Goal: Task Accomplishment & Management: Manage account settings

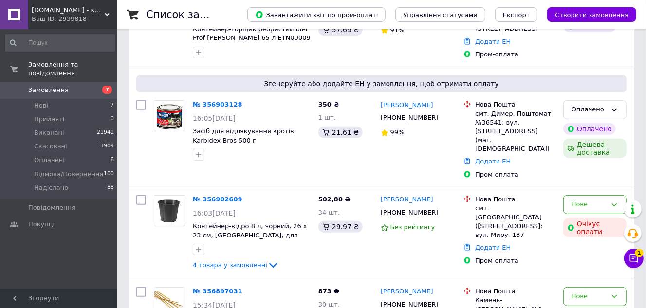
scroll to position [265, 0]
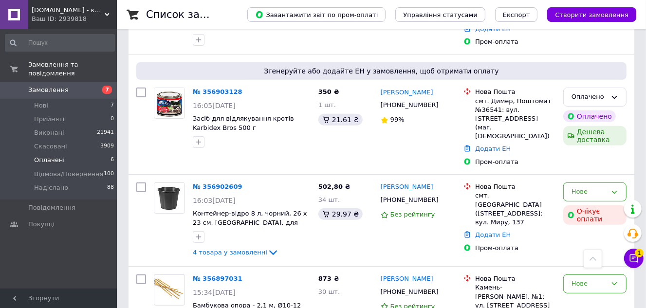
click at [51, 156] on span "Оплачені" at bounding box center [49, 160] width 31 height 9
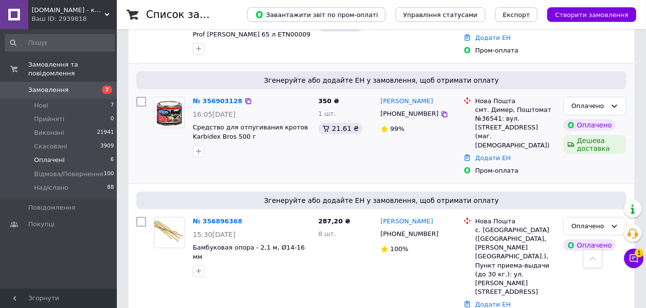
scroll to position [223, 0]
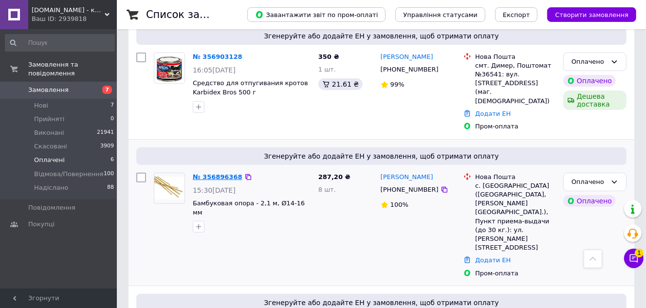
click at [212, 173] on link "№ 356896368" at bounding box center [218, 176] width 50 height 7
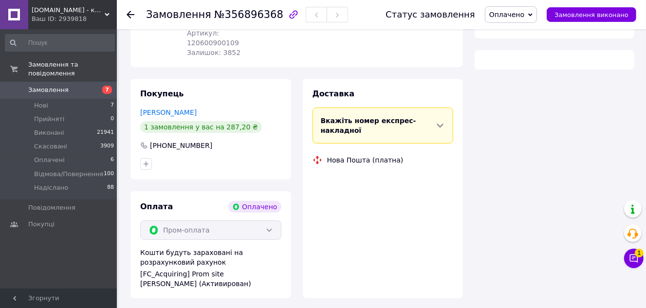
scroll to position [177, 0]
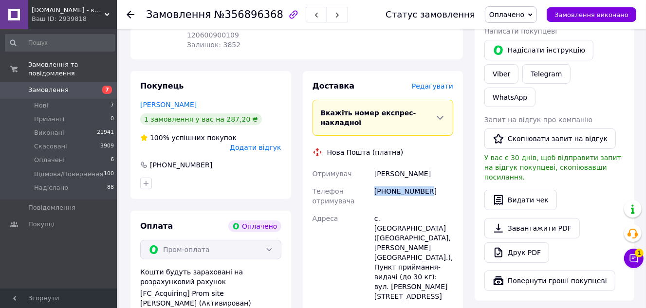
drag, startPoint x: 429, startPoint y: 168, endPoint x: 374, endPoint y: 176, distance: 55.7
click at [374, 183] on div "[PHONE_NUMBER]" at bounding box center [414, 196] width 83 height 27
copy div "[PHONE_NUMBER]"
click at [457, 266] on div "Доставка [PERSON_NAME] Вкажіть номер експрес-накладної Обов'язково введіть номе…" at bounding box center [383, 271] width 161 height 400
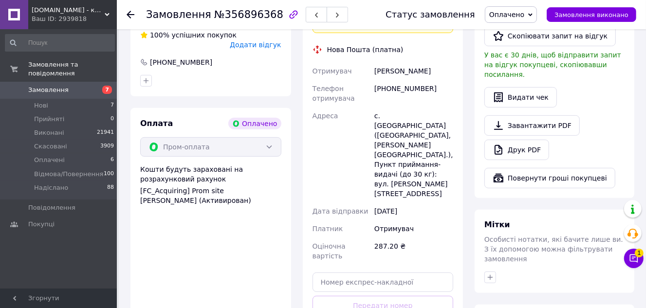
scroll to position [398, 0]
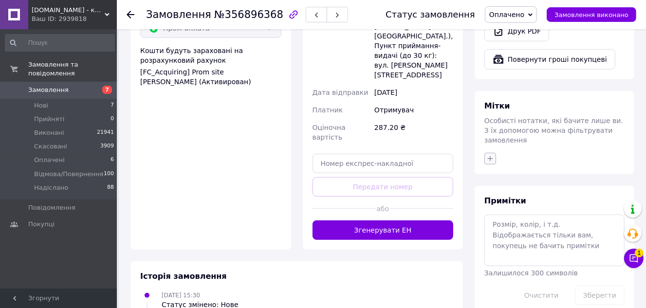
click at [488, 155] on icon "button" at bounding box center [491, 159] width 8 height 8
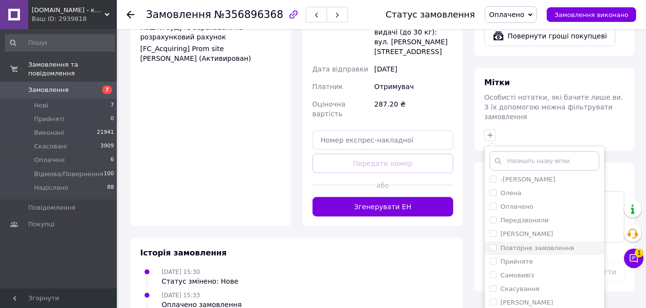
scroll to position [180, 0]
click at [518, 205] on label "Олена" at bounding box center [511, 208] width 21 height 7
checkbox input "true"
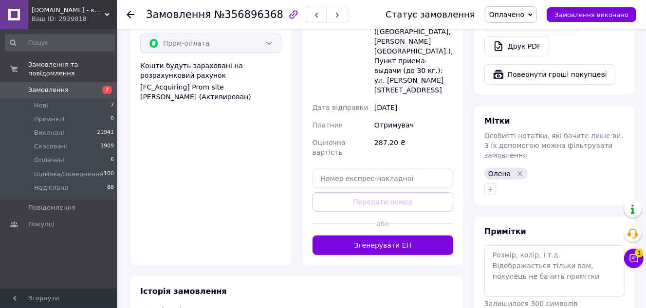
scroll to position [398, 0]
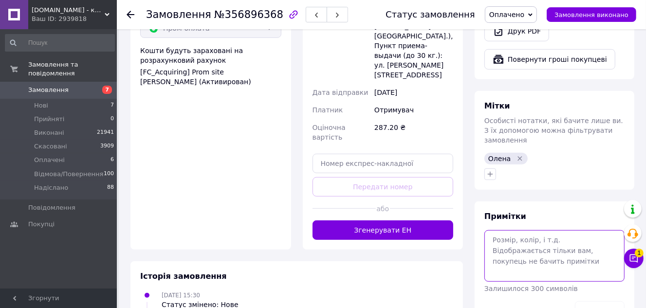
click at [512, 230] on textarea at bounding box center [555, 256] width 140 height 52
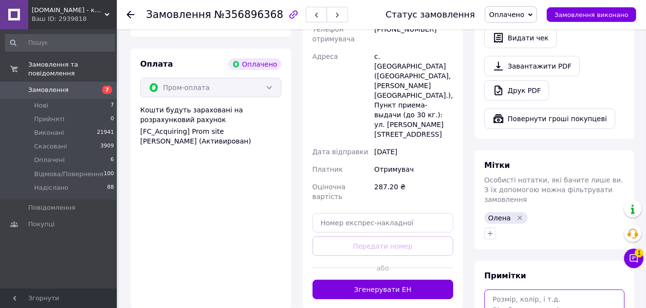
scroll to position [354, 0]
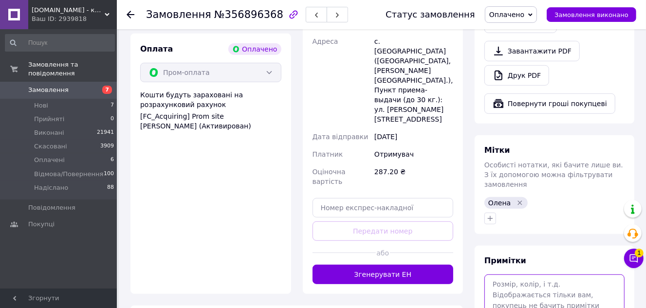
click at [515, 275] on textarea at bounding box center [555, 301] width 140 height 52
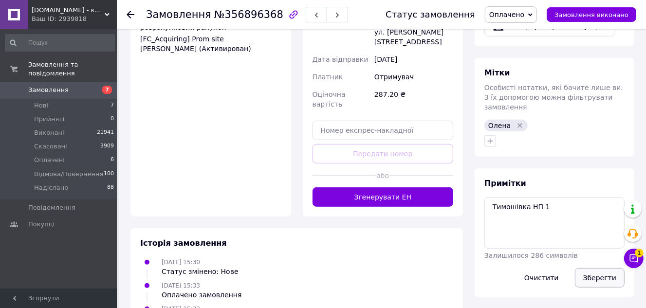
click at [598, 268] on button "Зберегти" at bounding box center [600, 277] width 50 height 19
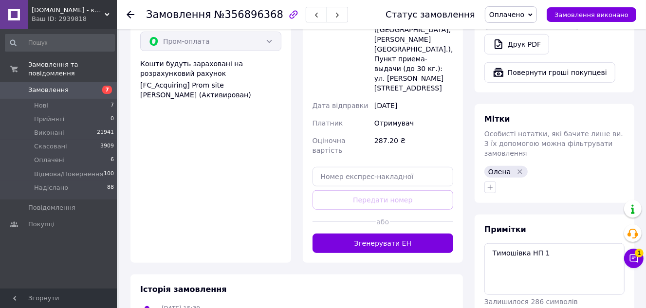
scroll to position [432, 0]
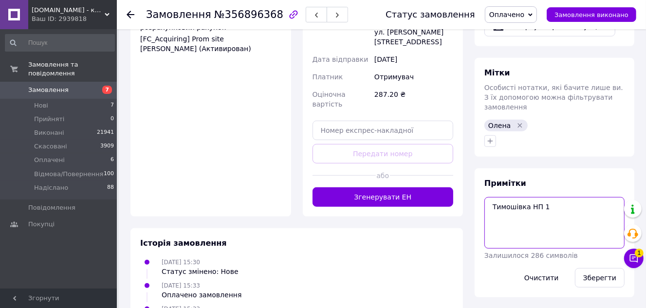
drag, startPoint x: 553, startPoint y: 161, endPoint x: 480, endPoint y: 162, distance: 73.1
click at [480, 169] on div "Примітки Тимошівка НП 1 Залишилося 286 символів Очистити Зберегти" at bounding box center [555, 233] width 160 height 129
type textarea "[PERSON_NAME]"
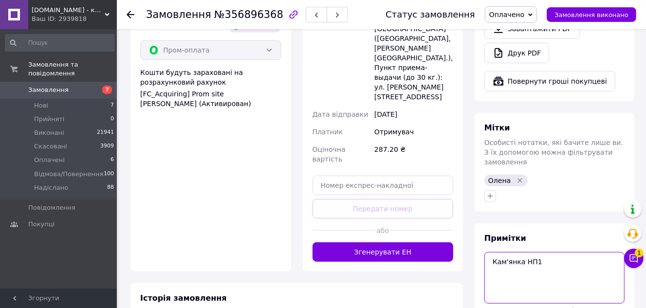
scroll to position [387, 0]
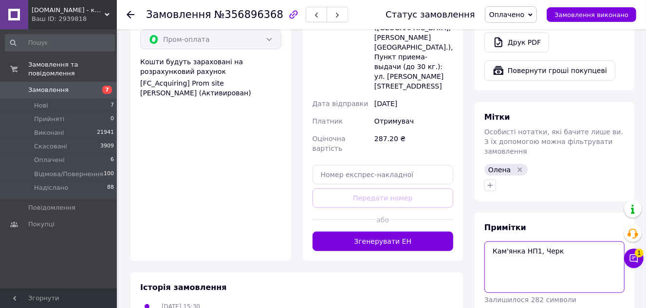
type textarea "Кам'янка НП1, Черк"
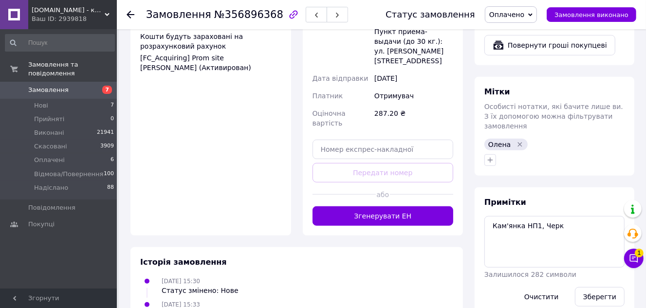
scroll to position [443, 0]
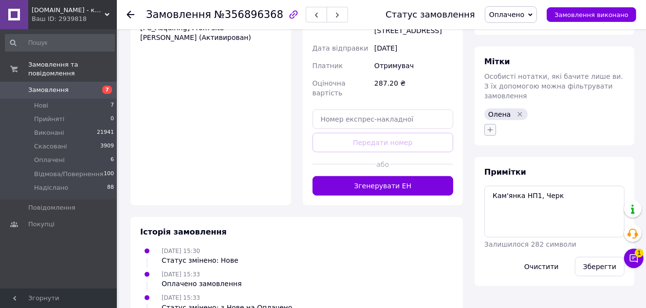
click at [489, 126] on icon "button" at bounding box center [491, 130] width 8 height 8
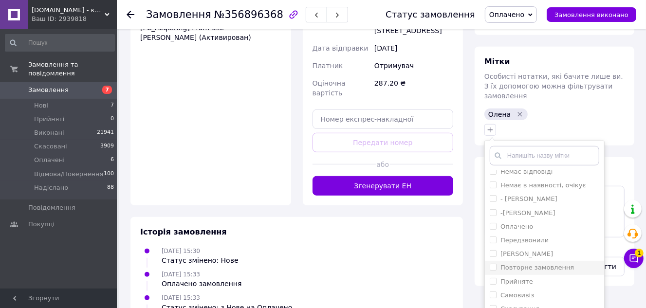
scroll to position [177, 0]
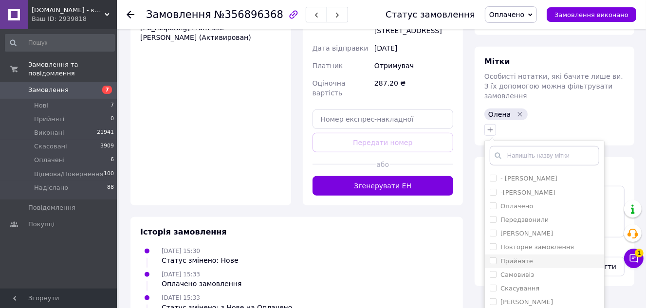
click at [524, 258] on label "Прийняте" at bounding box center [517, 261] width 33 height 7
checkbox input "true"
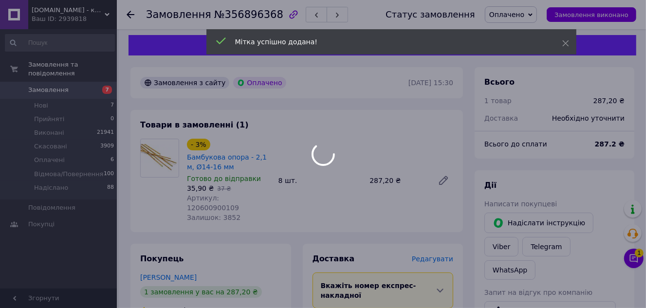
scroll to position [0, 0]
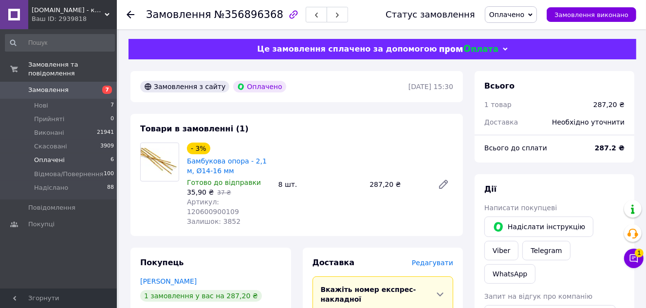
click at [45, 156] on span "Оплачені" at bounding box center [49, 160] width 31 height 9
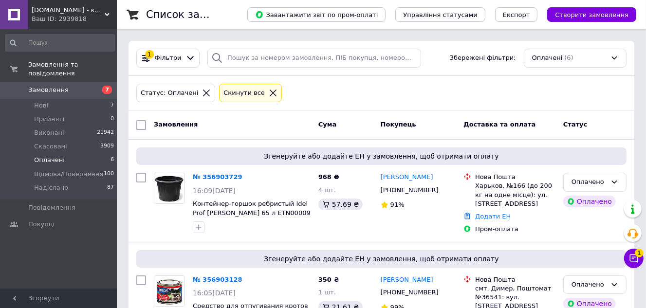
click at [46, 156] on span "Оплачені" at bounding box center [49, 160] width 31 height 9
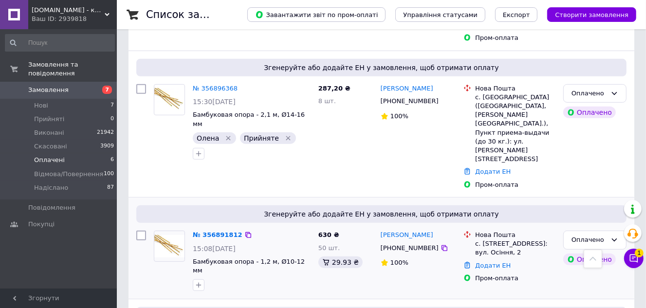
scroll to position [311, 0]
click at [221, 232] on link "№ 356891812" at bounding box center [218, 235] width 50 height 7
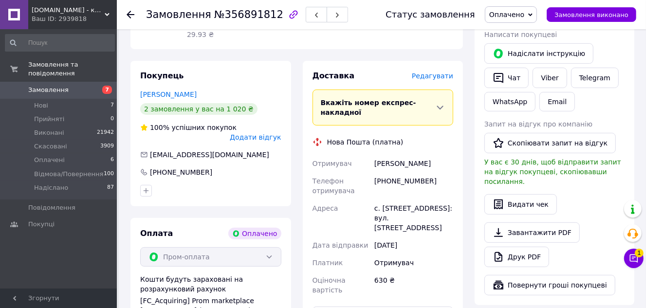
scroll to position [221, 0]
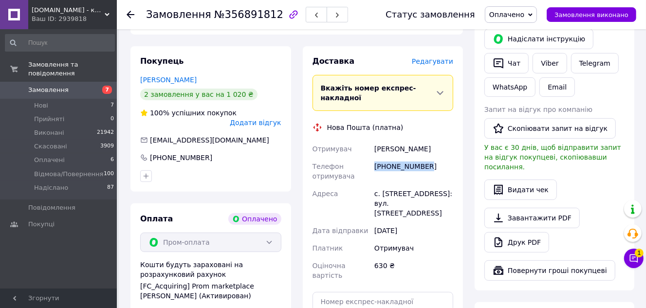
drag, startPoint x: 429, startPoint y: 136, endPoint x: 374, endPoint y: 140, distance: 55.7
click at [374, 158] on div "[PHONE_NUMBER]" at bounding box center [414, 171] width 83 height 27
copy div "[PHONE_NUMBER]"
click at [464, 225] on div "Доставка [PERSON_NAME] Вкажіть номер експрес-накладної Обов'язково введіть номе…" at bounding box center [383, 217] width 172 height 342
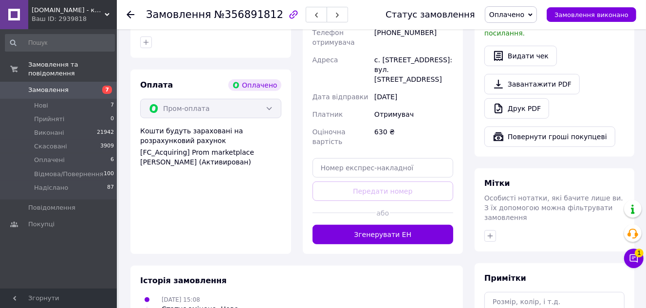
scroll to position [429, 0]
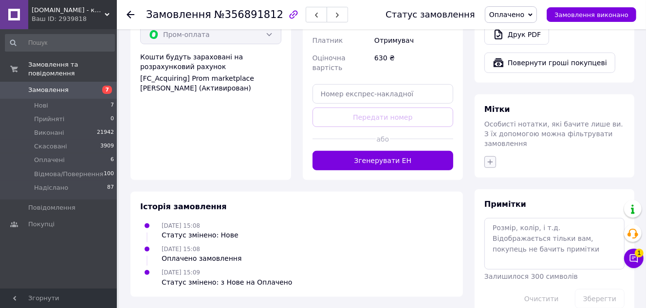
click at [488, 158] on icon "button" at bounding box center [491, 162] width 8 height 8
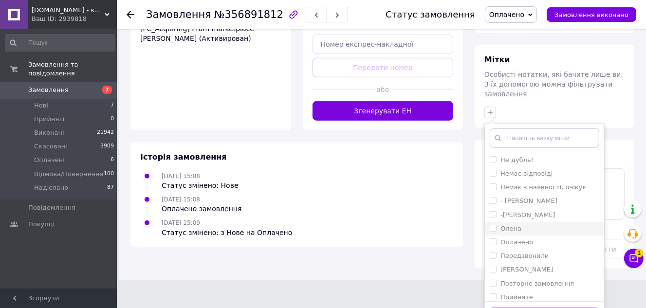
scroll to position [136, 0]
click at [521, 226] on div "Олена" at bounding box center [545, 230] width 110 height 9
checkbox input "true"
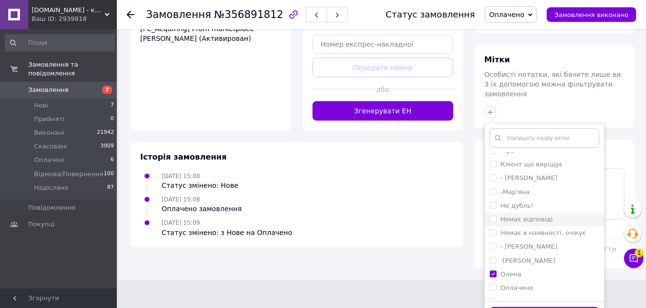
click at [517, 216] on label "Немає відповіді" at bounding box center [527, 219] width 52 height 7
checkbox input "true"
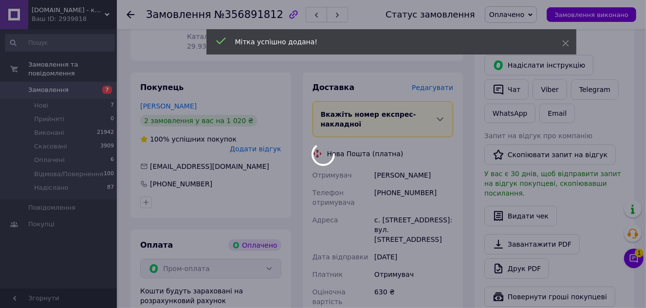
scroll to position [0, 0]
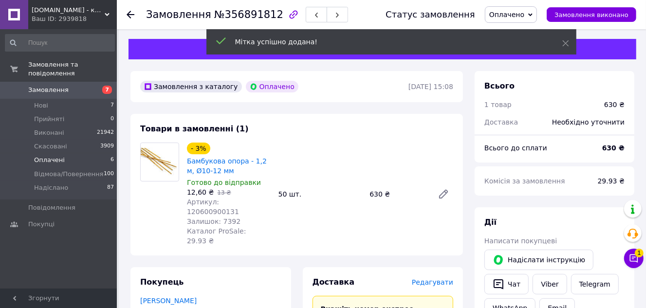
click at [51, 156] on span "Оплачені" at bounding box center [49, 160] width 31 height 9
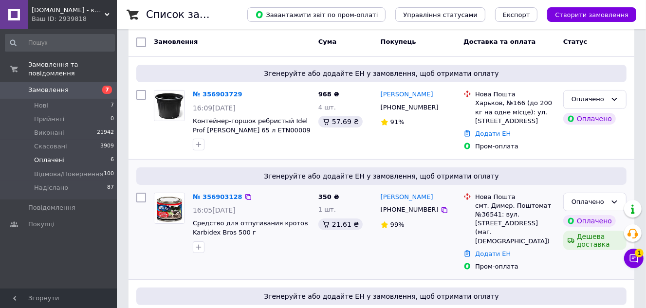
scroll to position [105, 0]
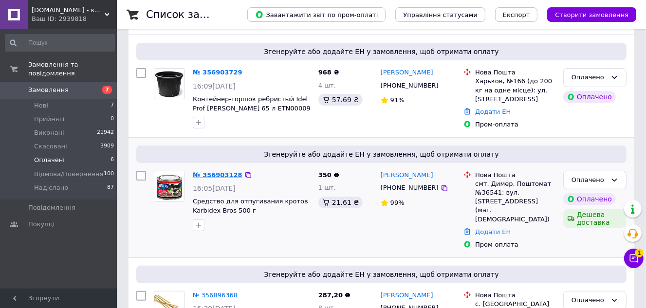
click at [217, 172] on link "№ 356903128" at bounding box center [218, 174] width 50 height 7
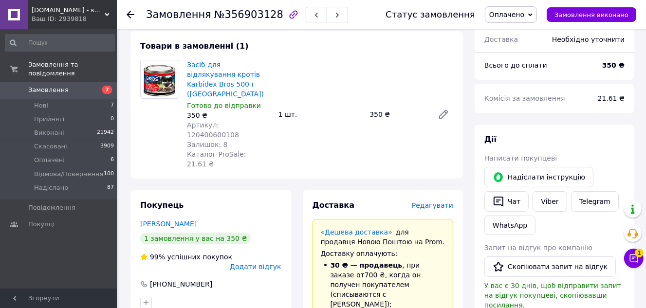
scroll to position [60, 0]
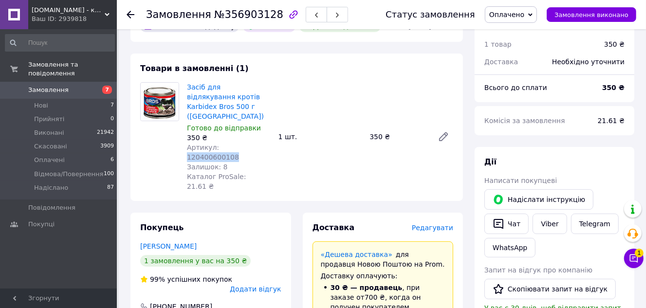
drag, startPoint x: 259, startPoint y: 137, endPoint x: 216, endPoint y: 139, distance: 43.4
click at [216, 144] on span "Артикул: 120400600108" at bounding box center [213, 153] width 52 height 18
copy span "120400600108"
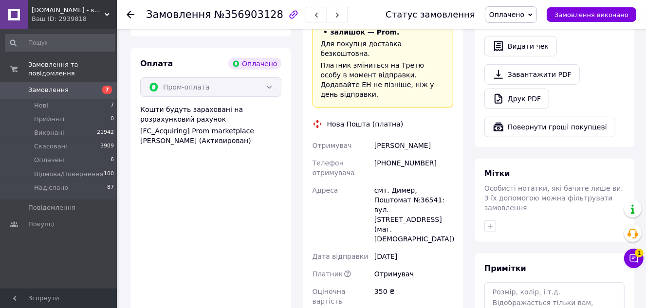
scroll to position [370, 0]
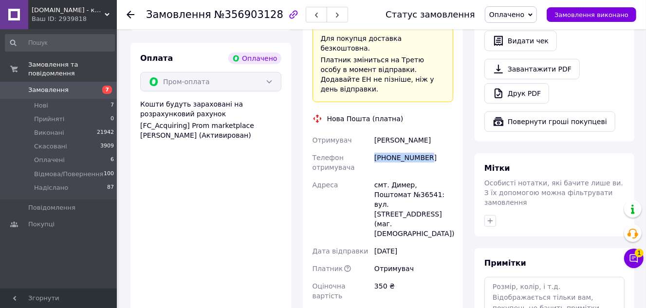
drag, startPoint x: 427, startPoint y: 98, endPoint x: 375, endPoint y: 101, distance: 51.7
click at [375, 149] on div "[PHONE_NUMBER]" at bounding box center [414, 162] width 83 height 27
copy div "[PHONE_NUMBER]"
click at [433, 260] on div "Отримувач" at bounding box center [414, 269] width 83 height 18
click at [494, 217] on icon "button" at bounding box center [491, 221] width 8 height 8
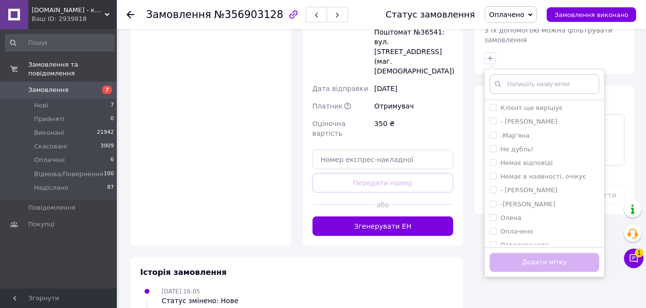
scroll to position [132, 0]
click at [514, 175] on label "Олена" at bounding box center [511, 178] width 21 height 7
checkbox input "true"
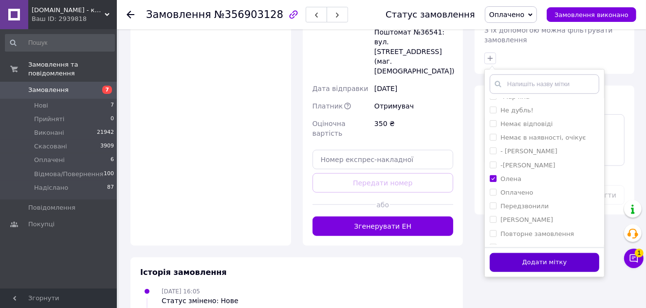
click at [534, 253] on button "Додати мітку" at bounding box center [545, 262] width 110 height 19
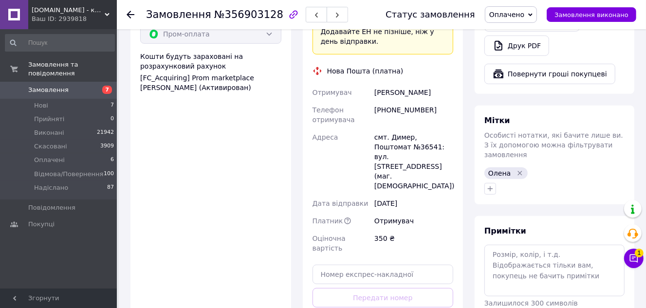
scroll to position [489, 0]
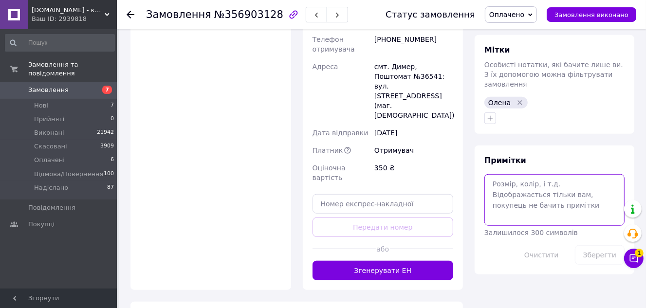
click at [507, 180] on textarea at bounding box center [555, 200] width 140 height 52
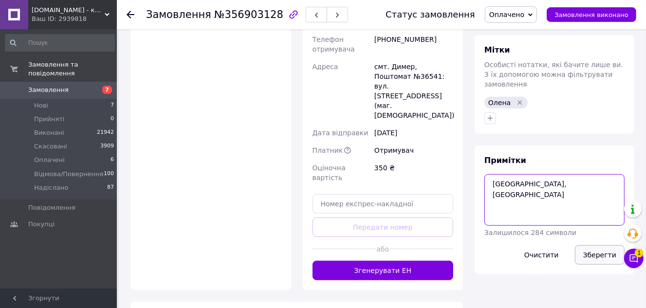
type textarea "[GEOGRAPHIC_DATA], [GEOGRAPHIC_DATA]"
click at [598, 245] on button "Зберегти" at bounding box center [600, 254] width 50 height 19
click at [491, 114] on icon "button" at bounding box center [491, 118] width 8 height 8
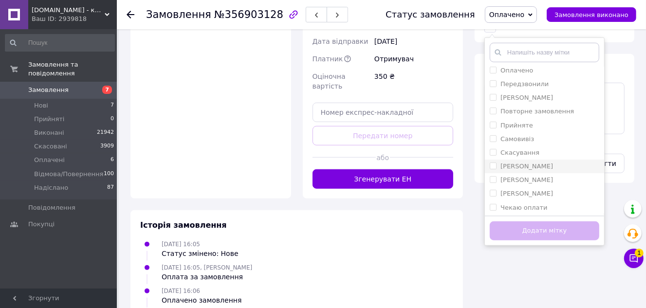
scroll to position [210, 0]
click at [505, 121] on label "Прийняте" at bounding box center [517, 124] width 33 height 7
checkbox input "true"
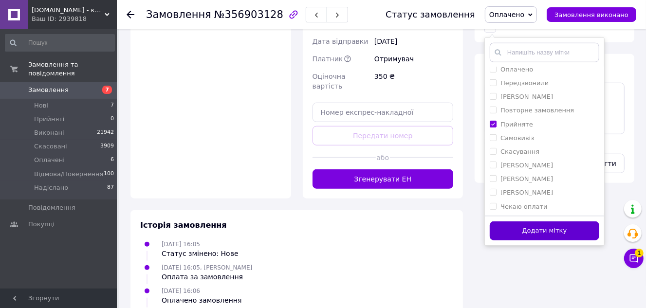
click at [523, 222] on button "Додати мітку" at bounding box center [545, 231] width 110 height 19
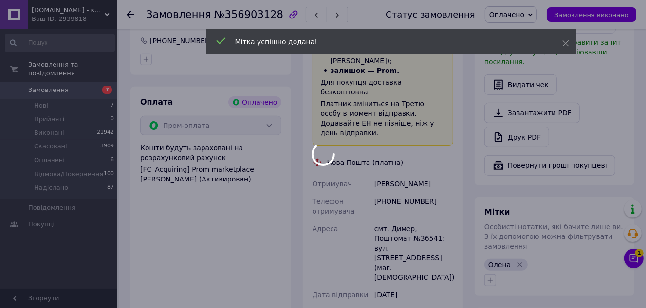
scroll to position [137, 0]
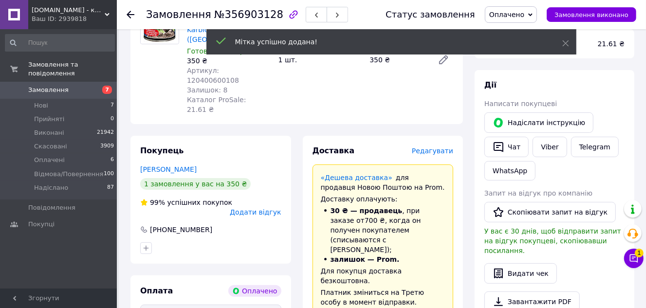
click at [209, 285] on div "Оплата Оплачено" at bounding box center [210, 291] width 141 height 12
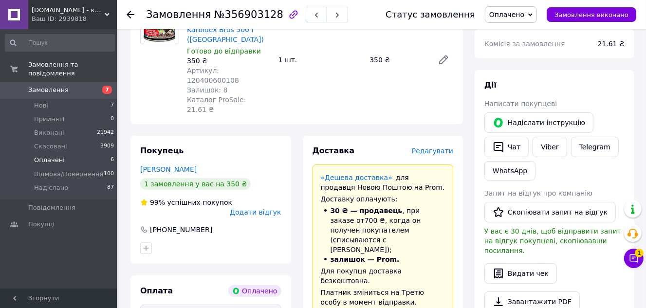
click at [52, 156] on span "Оплачені" at bounding box center [49, 160] width 31 height 9
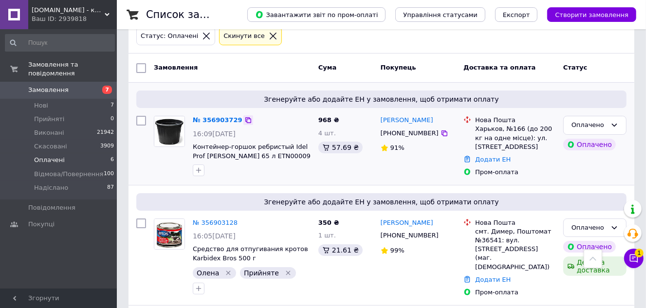
scroll to position [44, 0]
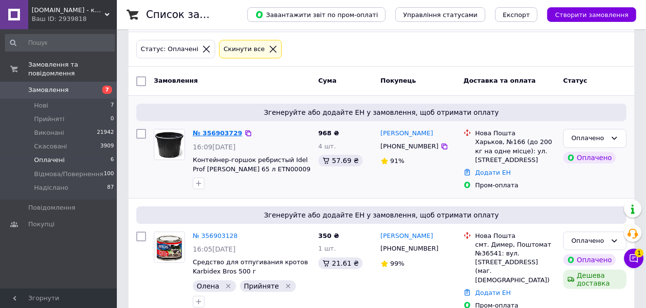
click at [213, 130] on link "№ 356903729" at bounding box center [218, 133] width 50 height 7
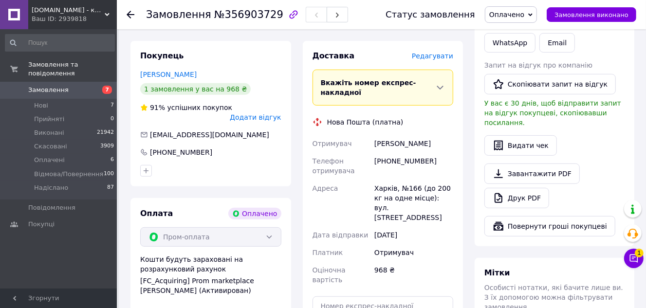
scroll to position [354, 0]
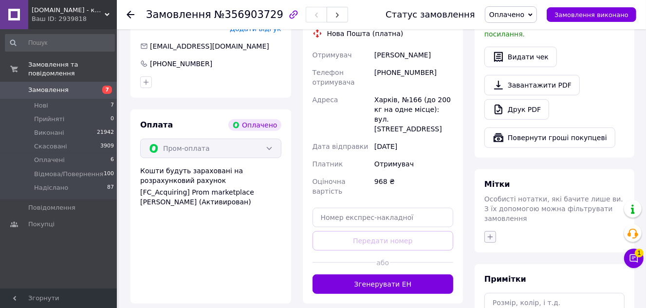
click at [488, 233] on icon "button" at bounding box center [491, 237] width 8 height 8
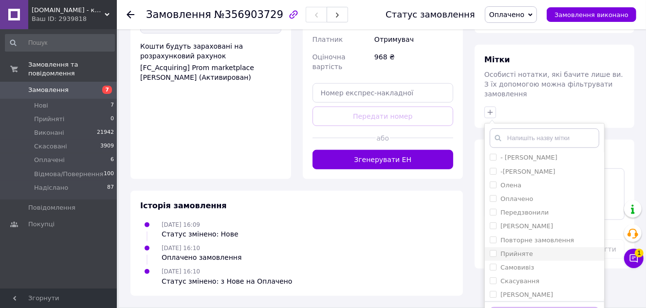
scroll to position [136, 0]
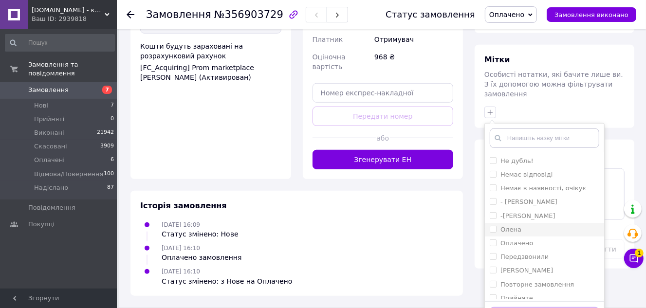
click at [517, 226] on label "Олена" at bounding box center [511, 229] width 21 height 7
checkbox input "true"
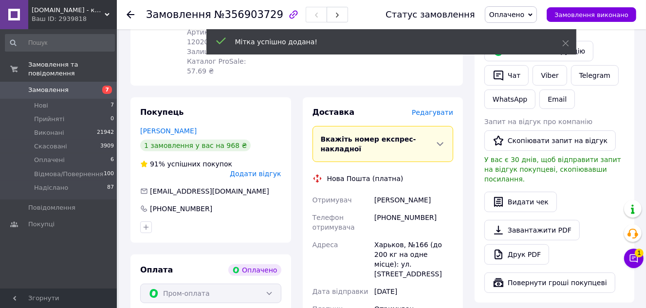
scroll to position [207, 0]
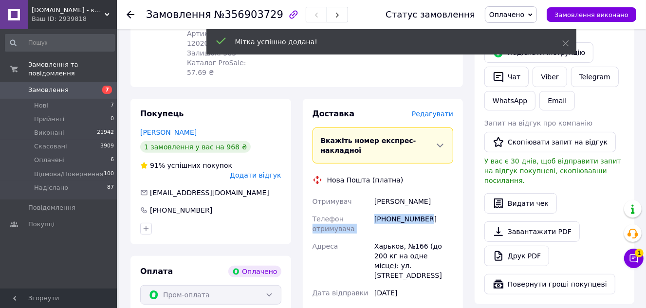
drag, startPoint x: 428, startPoint y: 179, endPoint x: 372, endPoint y: 180, distance: 56.5
click at [372, 193] on div "Отримувач [PERSON_NAME] отримувача [PHONE_NUMBER] [PERSON_NAME], №166 (до 200 к…" at bounding box center [383, 270] width 145 height 154
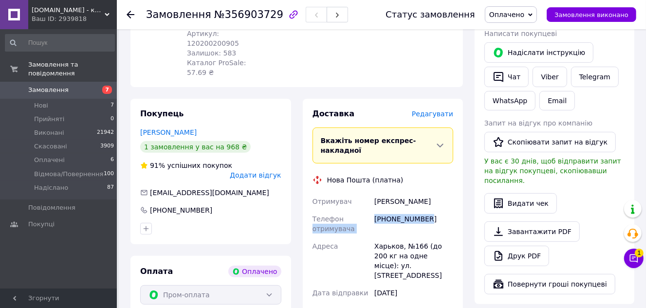
click at [444, 210] on div "[PHONE_NUMBER]" at bounding box center [414, 223] width 83 height 27
drag, startPoint x: 432, startPoint y: 176, endPoint x: 372, endPoint y: 183, distance: 60.3
click at [372, 193] on div "Отримувач [PERSON_NAME] отримувача [PHONE_NUMBER] [PERSON_NAME], №166 (до 200 к…" at bounding box center [383, 270] width 145 height 154
click at [373, 193] on div "Отримувач [PERSON_NAME] отримувача [PHONE_NUMBER] [PERSON_NAME], №166 (до 200 к…" at bounding box center [383, 270] width 145 height 154
click at [416, 210] on div "[PHONE_NUMBER]" at bounding box center [414, 223] width 83 height 27
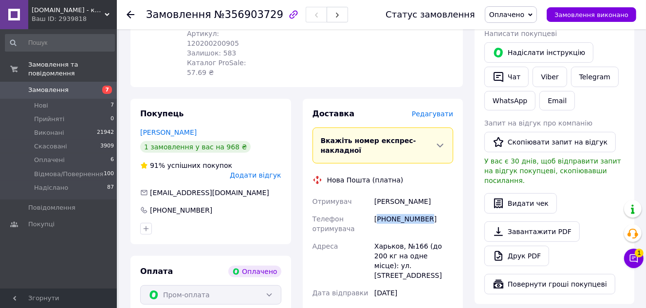
drag, startPoint x: 428, startPoint y: 185, endPoint x: 378, endPoint y: 176, distance: 50.4
click at [378, 210] on div "[PHONE_NUMBER]" at bounding box center [414, 223] width 83 height 27
copy div "380502052463"
click at [469, 214] on div "Всього 1 товар 968 ₴ Доставка Необхідно уточнити Всього до сплати 968 ₴ Комісія…" at bounding box center [554, 227] width 171 height 727
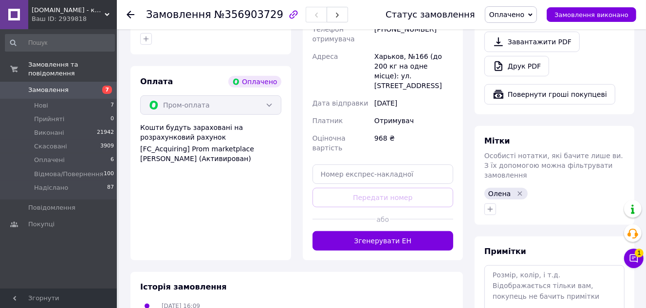
scroll to position [398, 0]
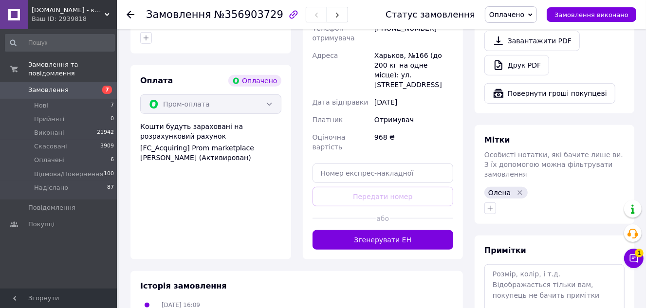
click at [500, 201] on div at bounding box center [555, 209] width 144 height 16
click at [486, 203] on button "button" at bounding box center [491, 209] width 12 height 12
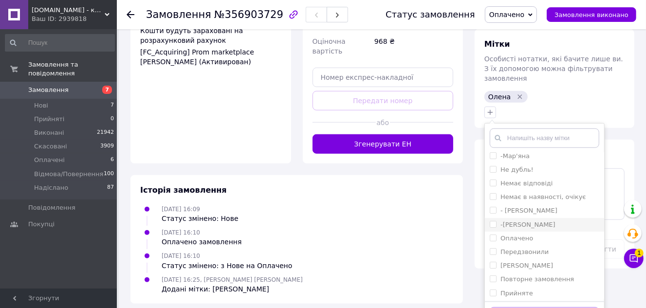
scroll to position [167, 0]
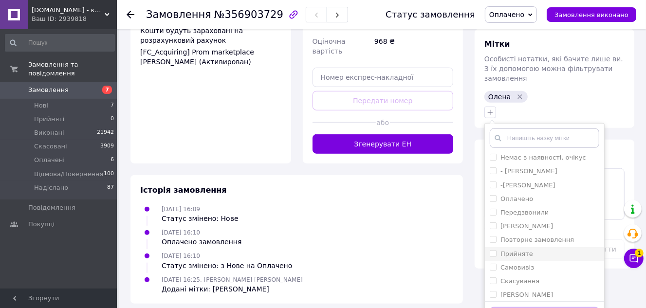
click at [515, 250] on label "Прийняте" at bounding box center [517, 253] width 33 height 7
checkbox input "true"
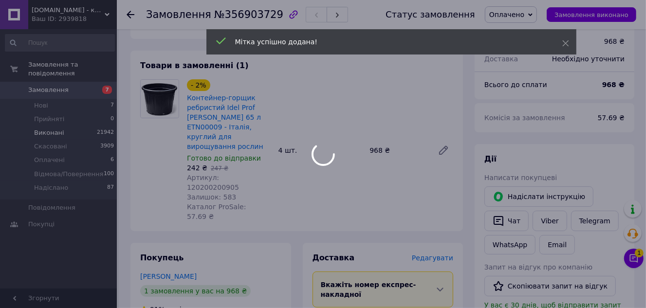
scroll to position [46, 0]
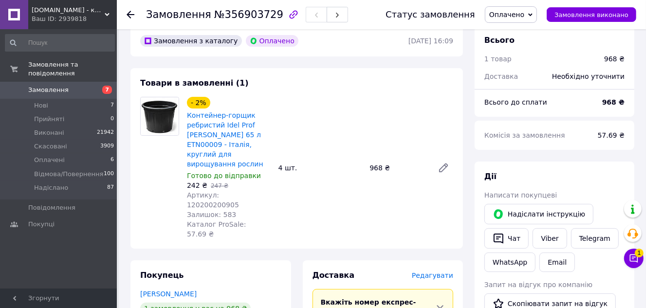
drag, startPoint x: 119, startPoint y: 247, endPoint x: 119, endPoint y: 222, distance: 25.3
click at [44, 101] on span "Нові" at bounding box center [41, 105] width 14 height 9
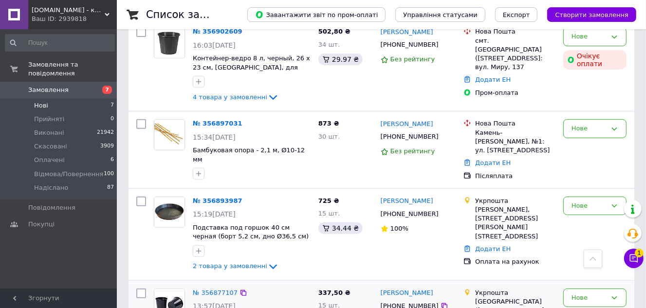
scroll to position [265, 0]
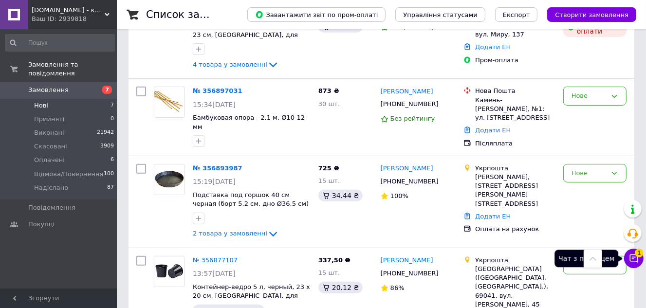
click at [631, 256] on icon at bounding box center [634, 259] width 10 height 10
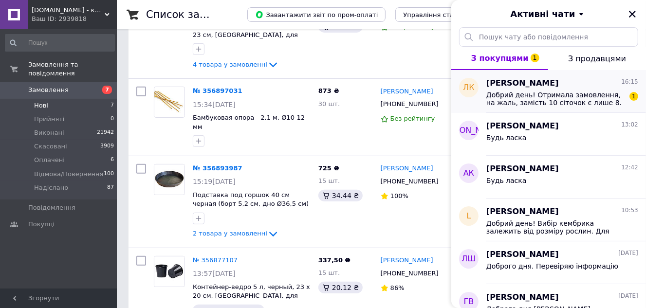
click at [602, 98] on span "Добрий день! Отримала замовлення, на жаль, замість 10 сіточок є лише 8." at bounding box center [556, 99] width 138 height 16
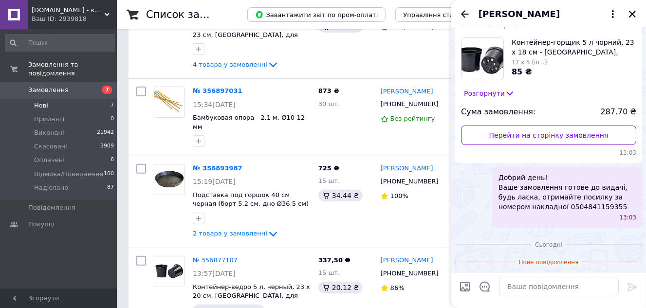
scroll to position [96, 0]
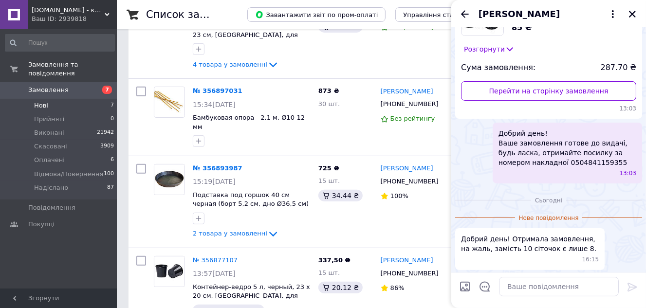
drag, startPoint x: 534, startPoint y: 12, endPoint x: 566, endPoint y: 19, distance: 33.3
click at [566, 19] on span "[PERSON_NAME]" at bounding box center [539, 14] width 121 height 13
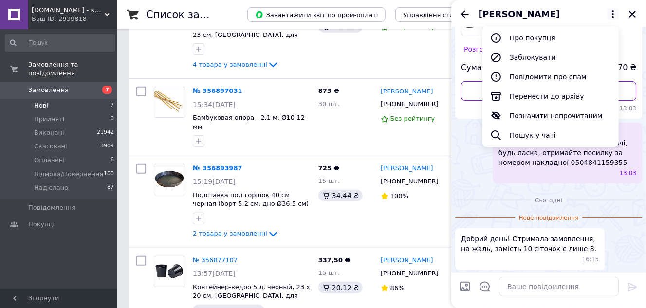
drag, startPoint x: 480, startPoint y: 15, endPoint x: 494, endPoint y: 13, distance: 14.3
click at [494, 13] on span "[PERSON_NAME]" at bounding box center [519, 14] width 81 height 13
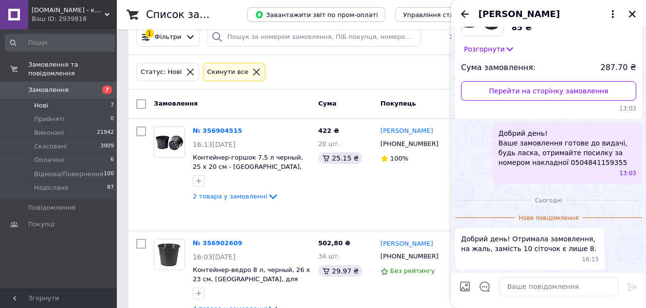
scroll to position [0, 0]
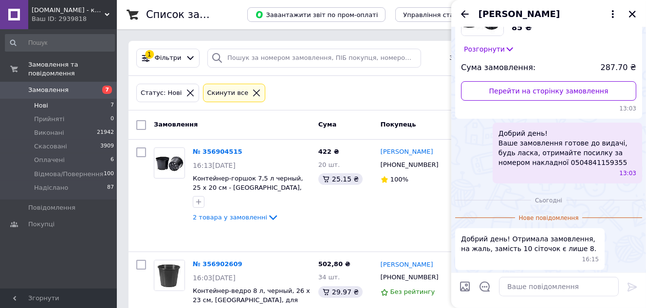
click at [252, 90] on icon at bounding box center [256, 93] width 9 height 9
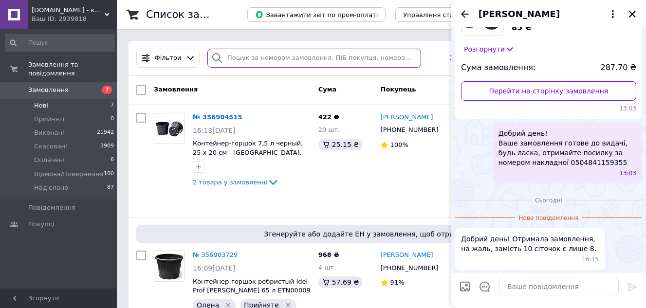
click at [242, 57] on input "search" at bounding box center [314, 58] width 214 height 19
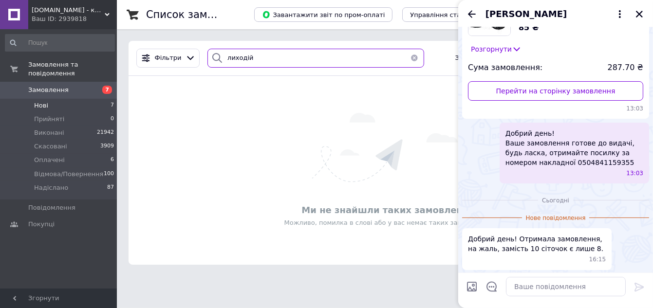
drag, startPoint x: 249, startPoint y: 58, endPoint x: 241, endPoint y: 58, distance: 8.3
click at [241, 58] on input "лиходій" at bounding box center [315, 58] width 217 height 19
type input "лиходий"
drag, startPoint x: 254, startPoint y: 57, endPoint x: 198, endPoint y: 55, distance: 56.1
click at [198, 55] on div "Фільтри лиходий Збережені фільтри: Всі (26051)" at bounding box center [384, 58] width 505 height 19
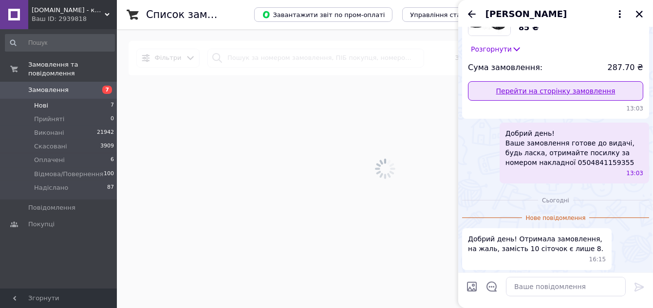
click at [538, 96] on link "Перейти на сторінку замовлення" at bounding box center [555, 90] width 175 height 19
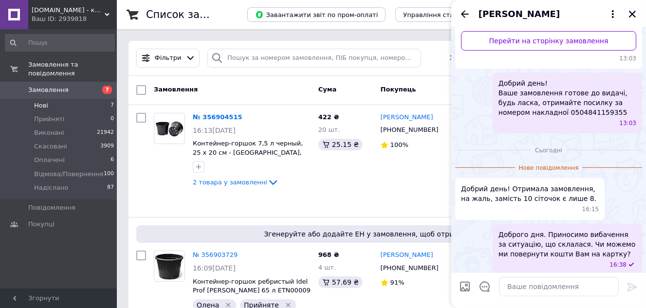
scroll to position [151, 0]
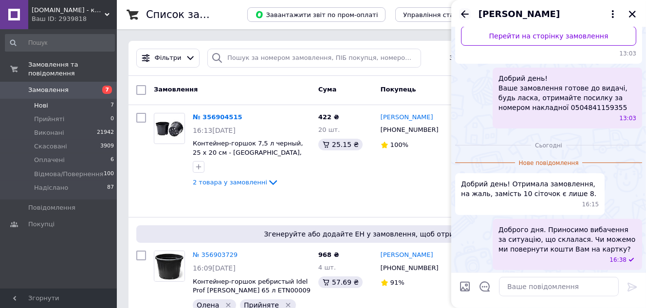
click at [461, 12] on icon "Назад" at bounding box center [465, 14] width 12 height 12
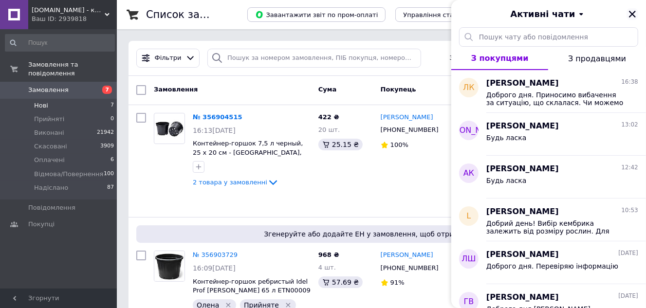
click at [633, 14] on icon "Закрити" at bounding box center [632, 14] width 7 height 7
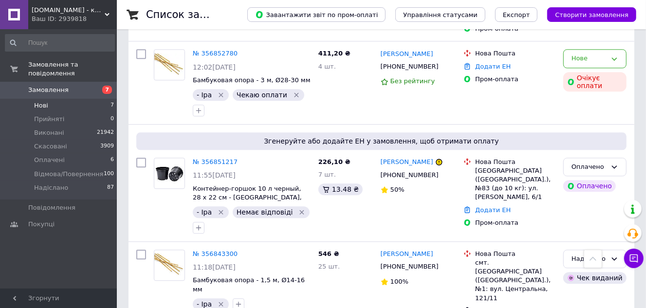
scroll to position [1819, 0]
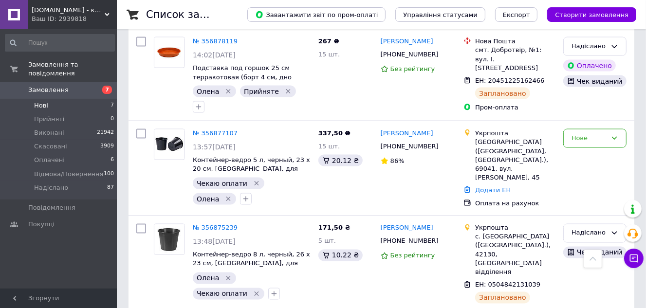
click at [38, 101] on span "Нові" at bounding box center [41, 105] width 14 height 9
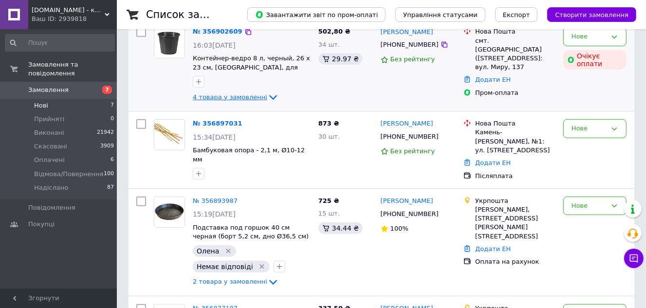
scroll to position [310, 0]
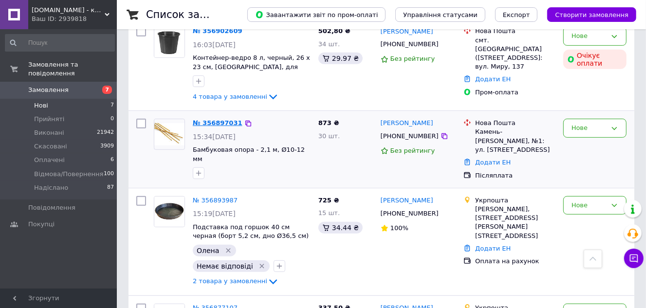
click at [209, 119] on link "№ 356897031" at bounding box center [218, 122] width 50 height 7
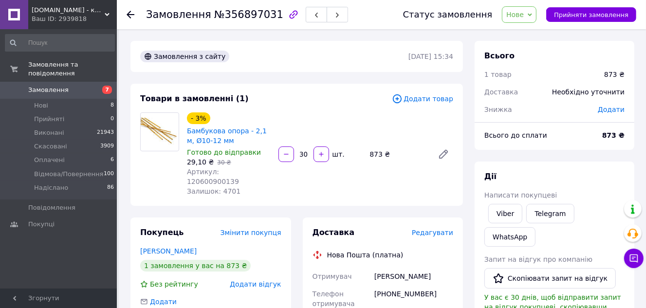
click at [239, 172] on span "Артикул: 120600900139" at bounding box center [213, 177] width 52 height 18
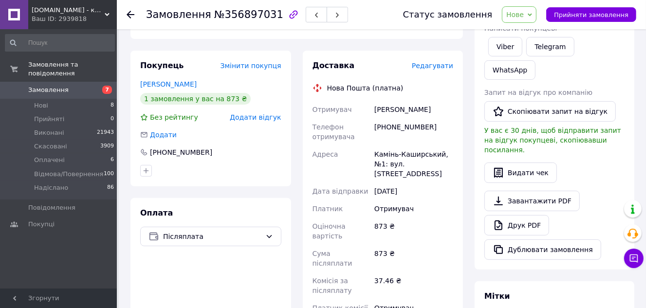
scroll to position [177, 0]
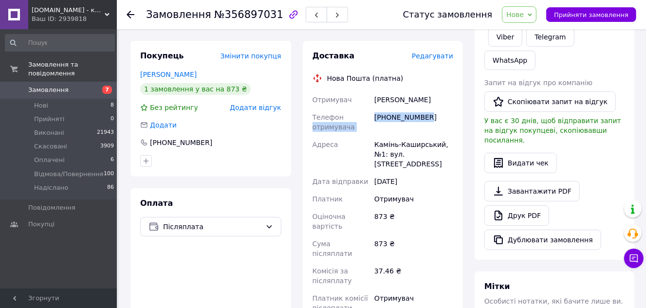
drag, startPoint x: 431, startPoint y: 111, endPoint x: 372, endPoint y: 109, distance: 59.5
click at [372, 109] on div "Отримувач [PERSON_NAME] Телефон отримувача [PHONE_NUMBER] [GEOGRAPHIC_DATA], №1…" at bounding box center [383, 204] width 145 height 226
copy div "отримувача [PHONE_NUMBER]"
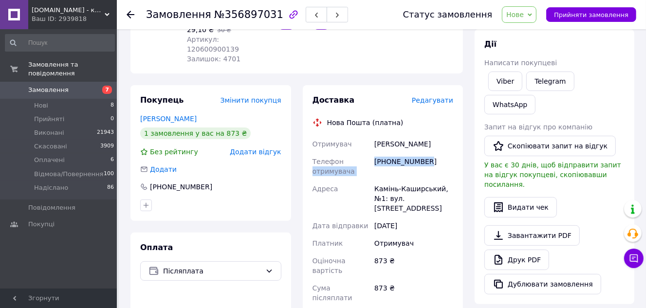
scroll to position [132, 0]
click at [350, 153] on div "Телефон отримувача" at bounding box center [342, 166] width 62 height 27
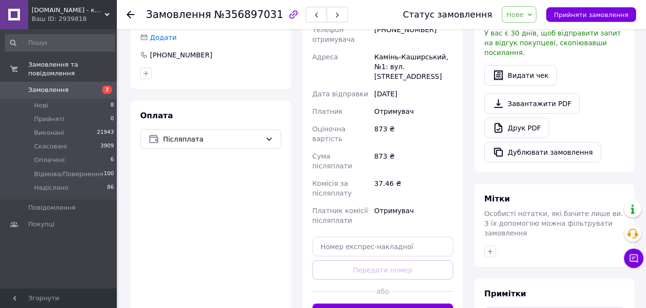
scroll to position [265, 0]
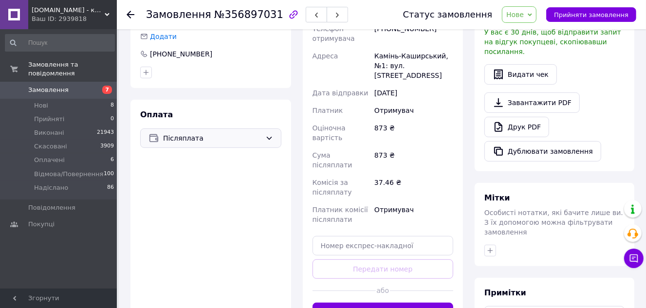
click at [269, 134] on icon at bounding box center [269, 138] width 8 height 8
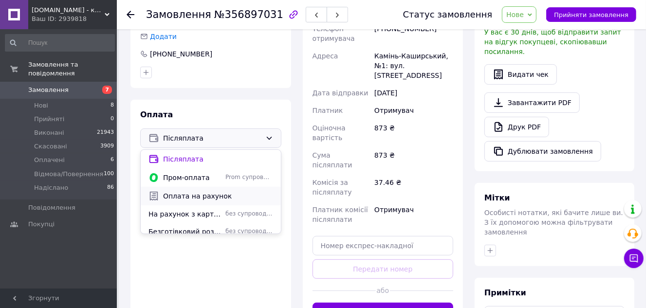
click at [184, 191] on span "Оплата на рахунок" at bounding box center [218, 196] width 110 height 10
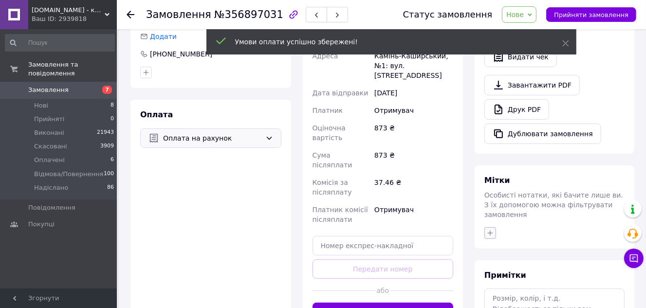
click at [491, 229] on icon "button" at bounding box center [491, 233] width 8 height 8
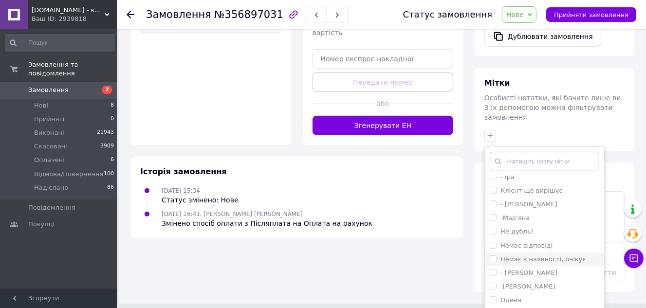
scroll to position [132, 0]
click at [511, 249] on li "Олена" at bounding box center [544, 256] width 119 height 14
checkbox input "true"
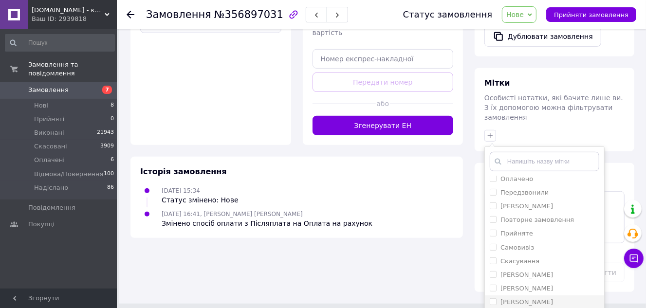
scroll to position [224, 0]
checkbox input "true"
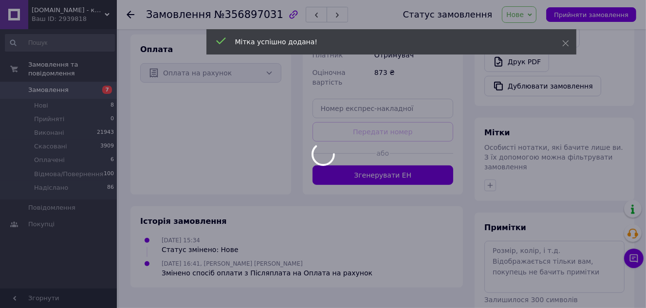
scroll to position [329, 0]
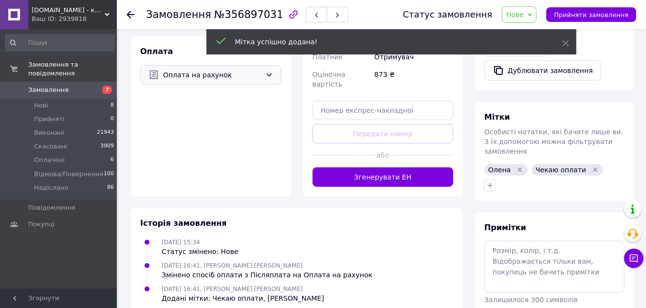
click at [450, 261] on div "[DATE] 16:41, [PERSON_NAME] [PERSON_NAME] Змінено спосіб оплати з Післяплата на…" at bounding box center [296, 270] width 321 height 19
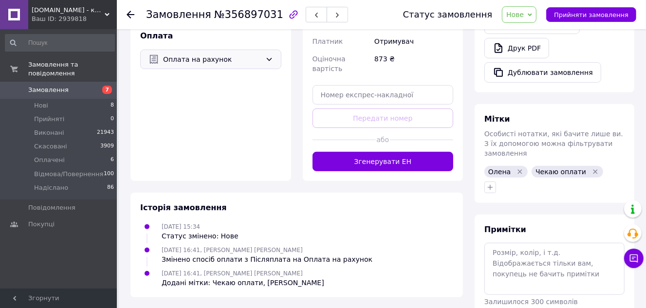
scroll to position [346, 0]
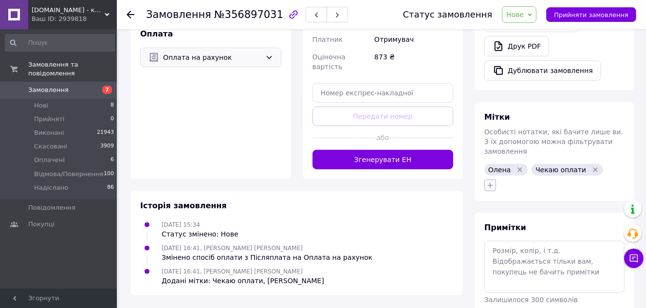
click at [487, 182] on icon "button" at bounding box center [491, 186] width 8 height 8
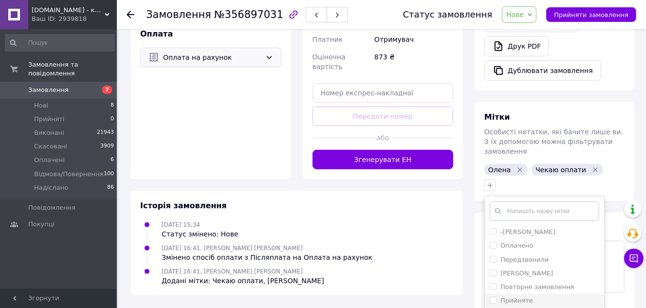
scroll to position [197, 0]
click at [522, 293] on label "Прийняте" at bounding box center [517, 296] width 33 height 7
checkbox input "true"
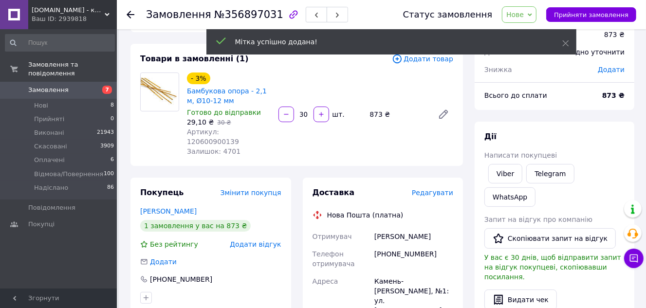
scroll to position [37, 0]
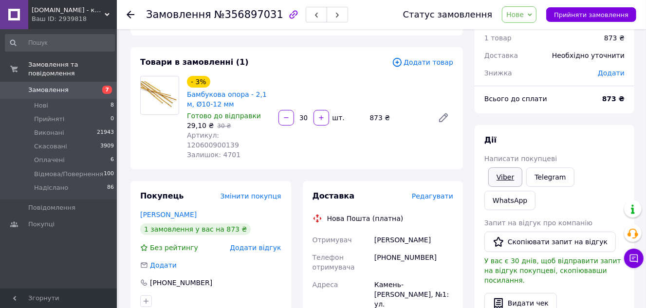
click at [500, 176] on link "Viber" at bounding box center [506, 177] width 34 height 19
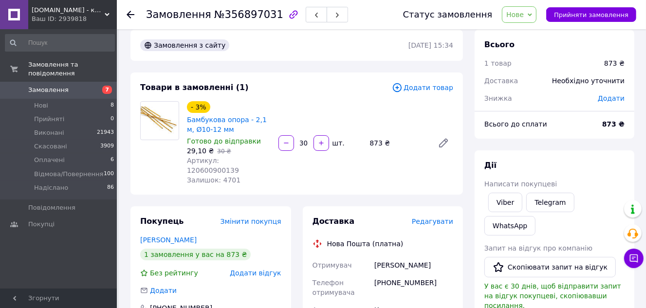
scroll to position [0, 0]
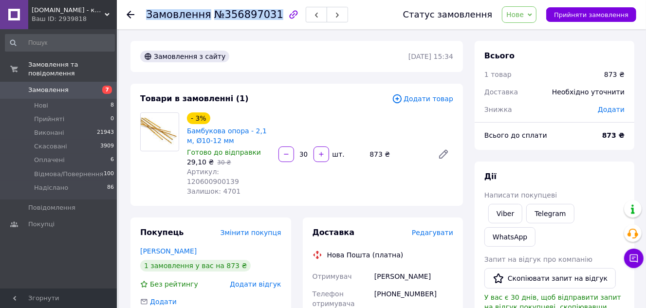
drag, startPoint x: 266, startPoint y: 12, endPoint x: 148, endPoint y: 17, distance: 118.5
click at [148, 17] on h1 "Замовлення №356897031" at bounding box center [214, 15] width 137 height 12
copy h1 "Замовлення №356897031"
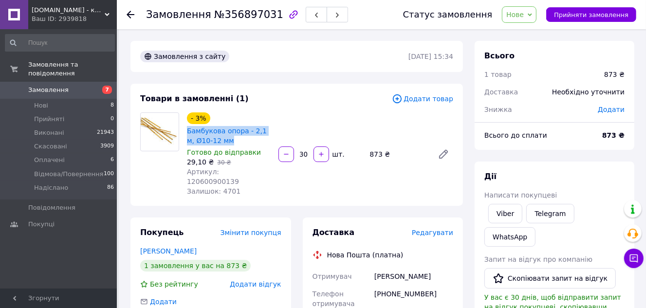
drag, startPoint x: 223, startPoint y: 141, endPoint x: 186, endPoint y: 132, distance: 38.0
click at [186, 132] on div "Бамбукова опора - 2,1 м, Ø10-12 мм" at bounding box center [229, 135] width 86 height 21
copy link "Бамбукова опора - 2,1 м, Ø10-12 мм"
click at [38, 101] on span "Нові" at bounding box center [41, 105] width 14 height 9
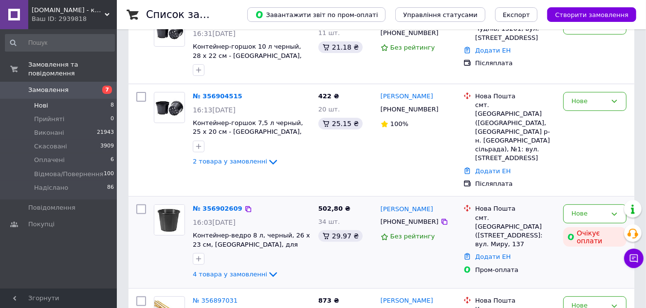
scroll to position [132, 0]
click at [203, 205] on link "№ 356902609" at bounding box center [218, 208] width 50 height 7
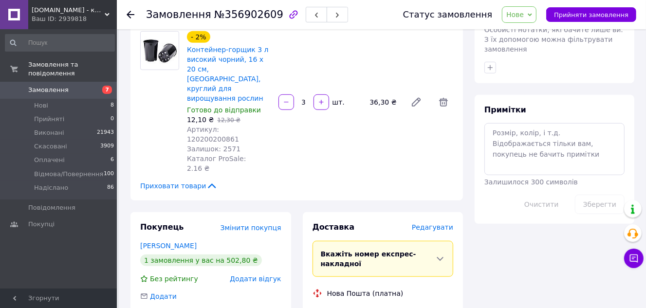
scroll to position [576, 0]
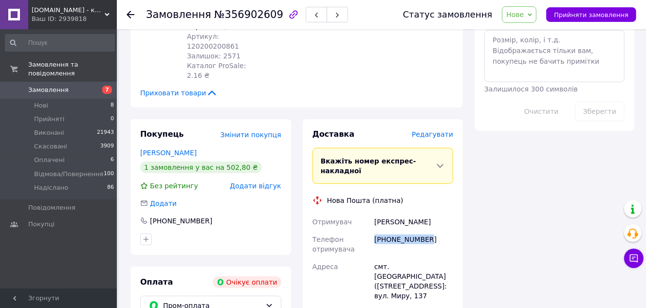
drag, startPoint x: 426, startPoint y: 121, endPoint x: 375, endPoint y: 131, distance: 51.6
click at [375, 231] on div "[PHONE_NUMBER]" at bounding box center [414, 244] width 83 height 27
copy div "[PHONE_NUMBER]"
click at [471, 209] on div "Всього 4 товари 502,80 ₴ Доставка Необхідно уточнити Знижка Додати Всього до сп…" at bounding box center [554, 2] width 171 height 1075
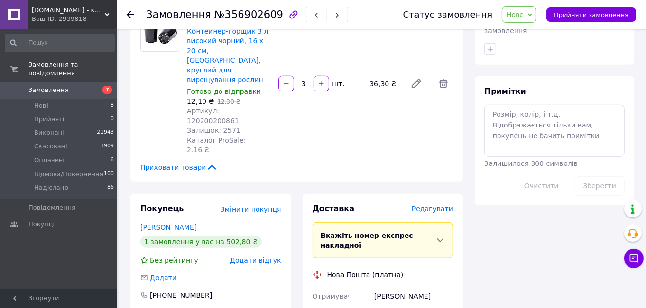
scroll to position [443, 0]
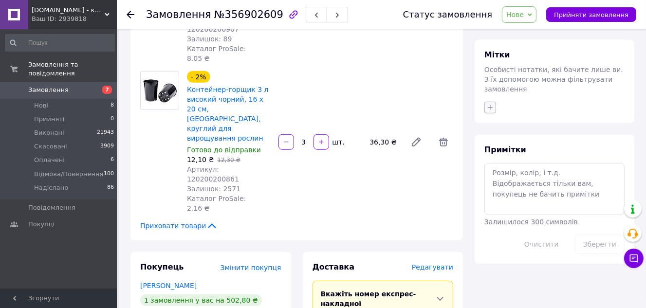
click at [489, 102] on button "button" at bounding box center [491, 108] width 12 height 12
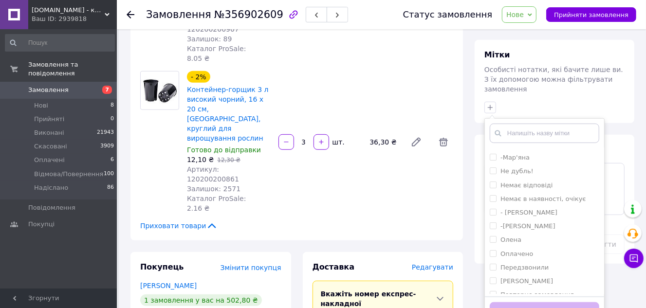
scroll to position [92, 0]
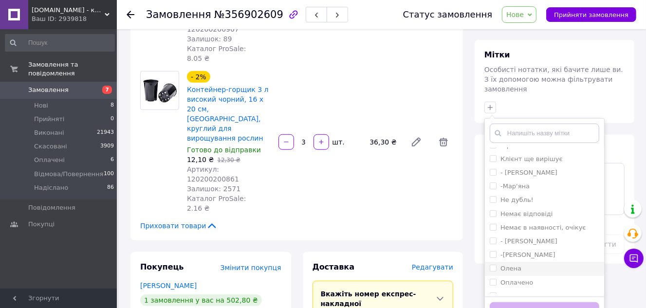
click at [512, 265] on label "Олена" at bounding box center [511, 268] width 21 height 7
checkbox input "true"
click at [513, 302] on button "Додати мітку" at bounding box center [545, 311] width 110 height 19
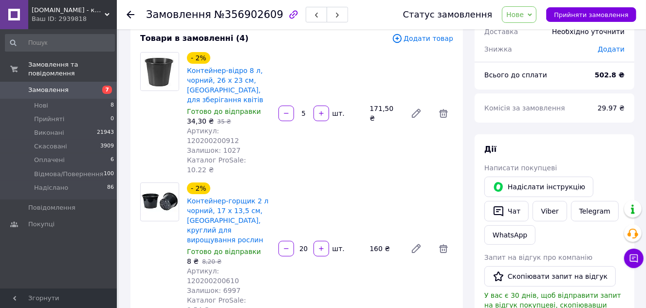
scroll to position [0, 0]
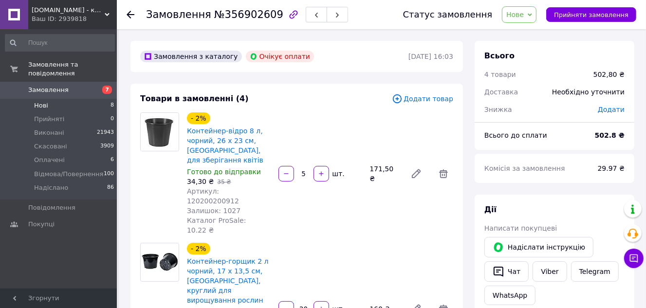
click at [40, 101] on span "Нові" at bounding box center [41, 105] width 14 height 9
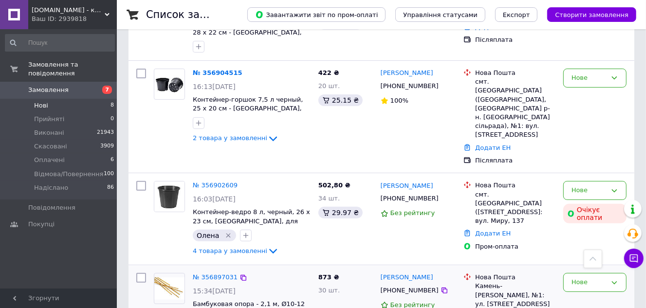
scroll to position [132, 0]
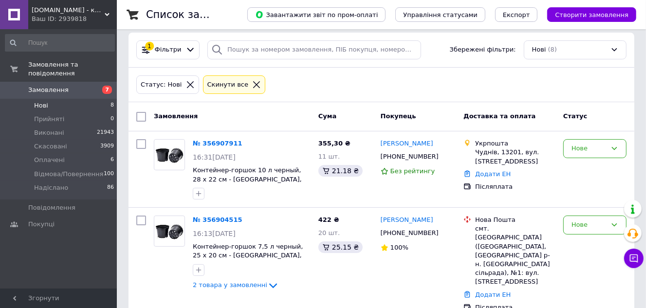
scroll to position [0, 0]
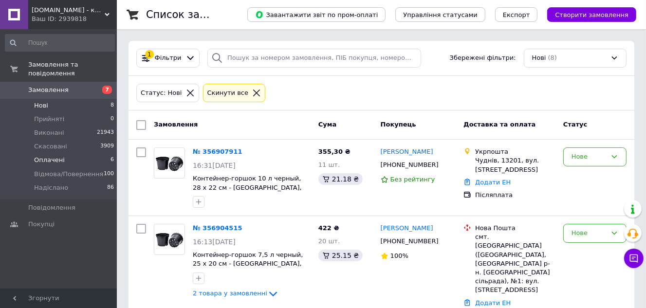
click at [56, 156] on span "Оплачені" at bounding box center [49, 160] width 31 height 9
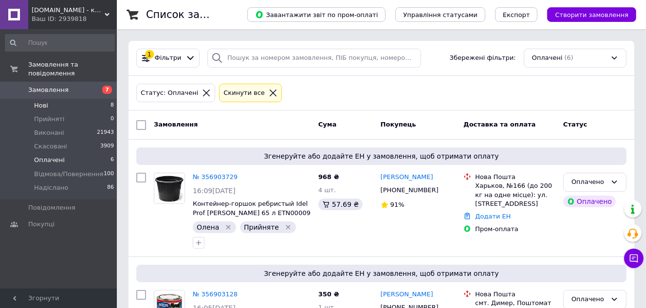
click at [40, 101] on span "Нові" at bounding box center [41, 105] width 14 height 9
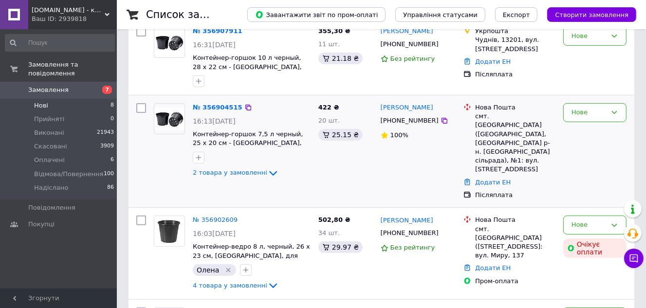
scroll to position [177, 0]
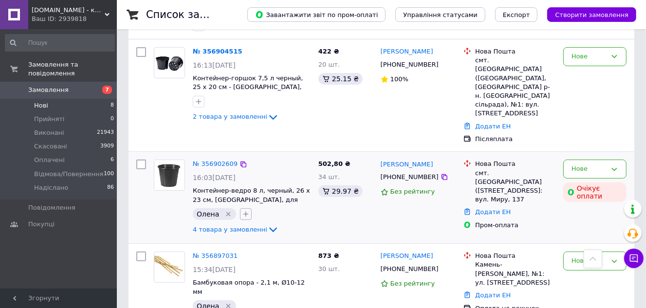
click at [242, 210] on icon "button" at bounding box center [246, 214] width 8 height 8
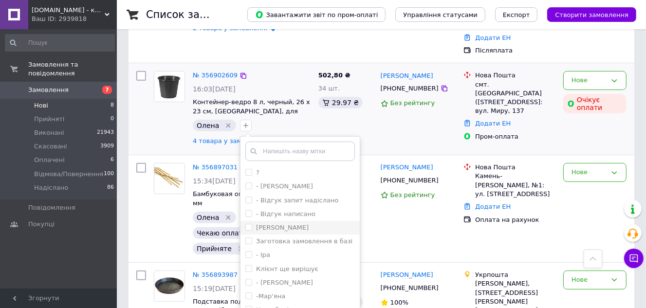
scroll to position [210, 0]
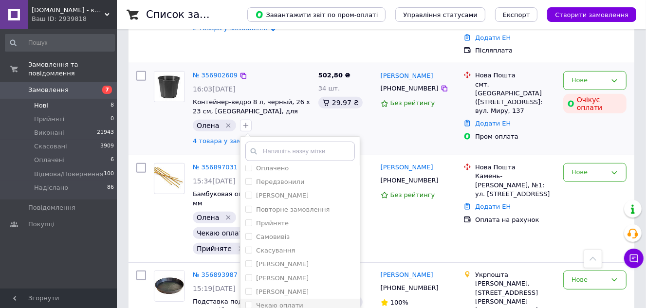
click at [264, 302] on label "Чекаю оплати" at bounding box center [279, 305] width 47 height 7
checkbox input "true"
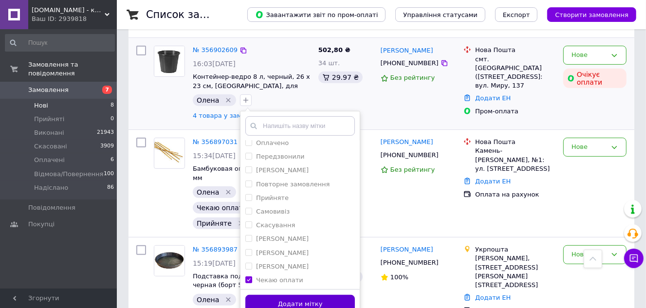
scroll to position [310, 0]
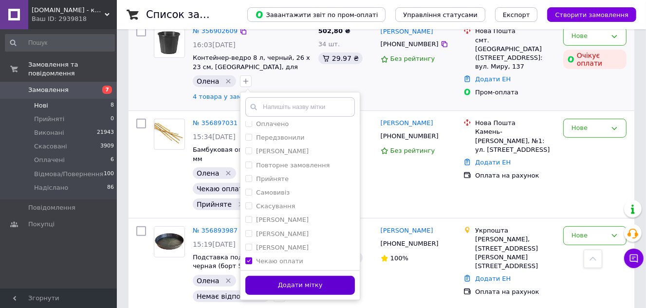
click at [320, 276] on button "Додати мітку" at bounding box center [300, 285] width 110 height 19
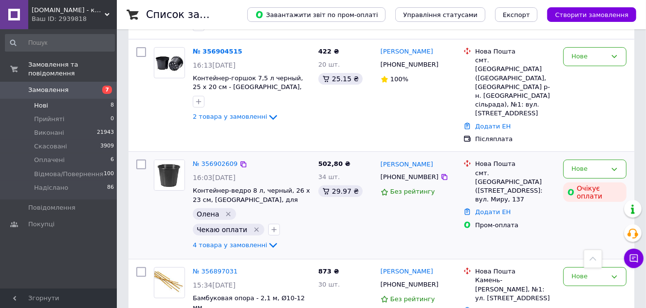
scroll to position [88, 0]
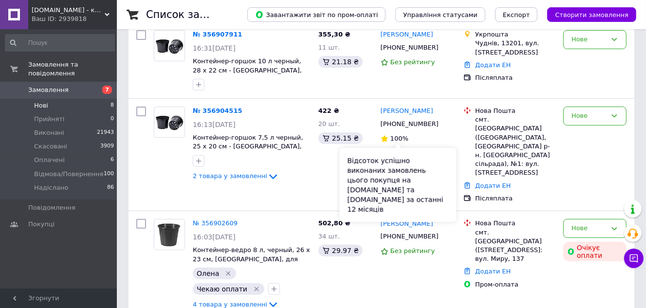
scroll to position [132, 0]
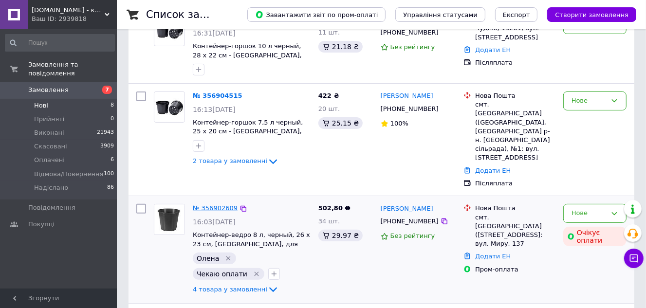
click at [208, 205] on link "№ 356902609" at bounding box center [215, 208] width 45 height 7
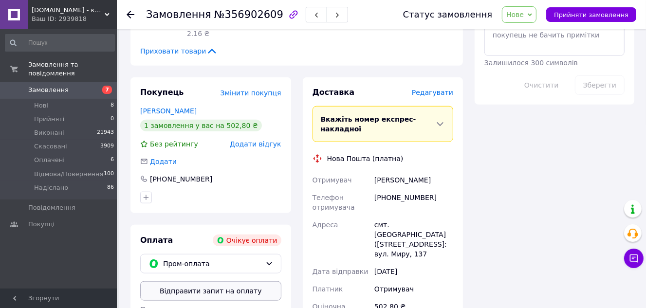
scroll to position [620, 0]
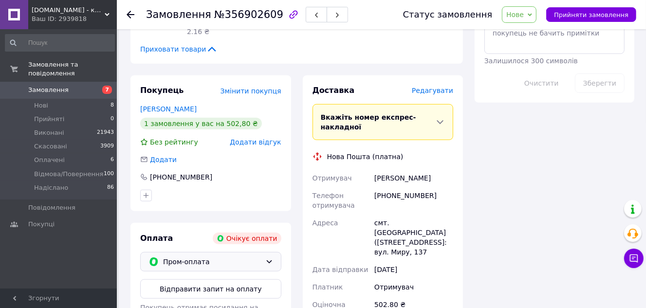
click at [239, 257] on span "Пром-оплата" at bounding box center [212, 262] width 98 height 11
click at [195, 297] on span "Післяплата" at bounding box center [218, 302] width 110 height 10
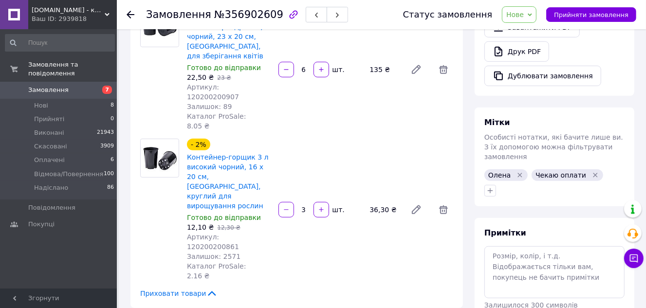
scroll to position [354, 0]
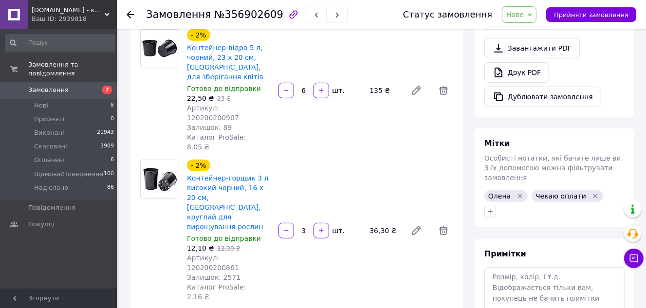
click at [594, 194] on icon "Видалити мітку" at bounding box center [596, 196] width 4 height 4
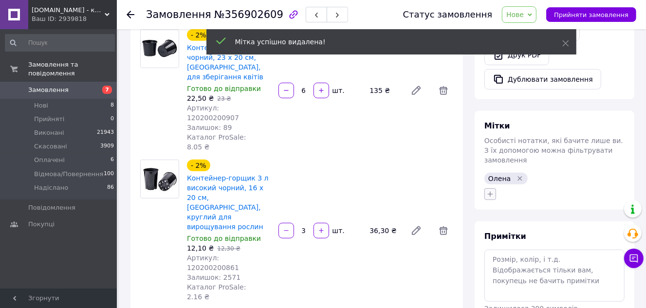
click at [488, 190] on icon "button" at bounding box center [491, 194] width 8 height 8
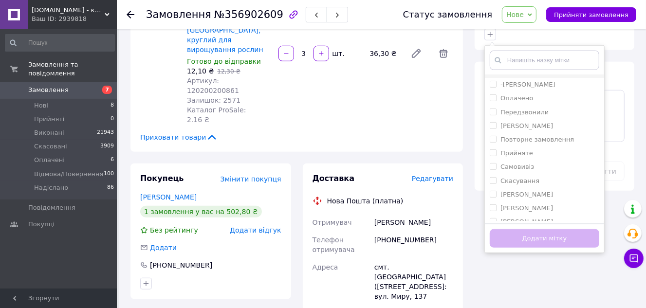
scroll to position [210, 0]
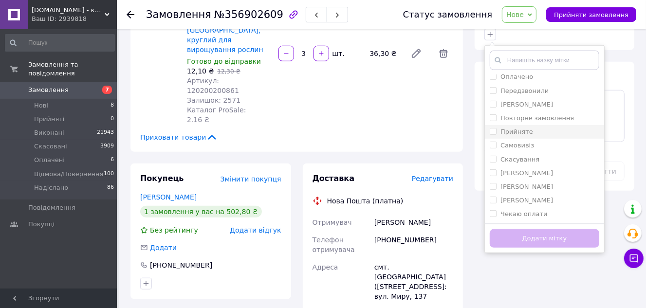
click at [515, 128] on label "Прийняте" at bounding box center [517, 131] width 33 height 7
checkbox input "true"
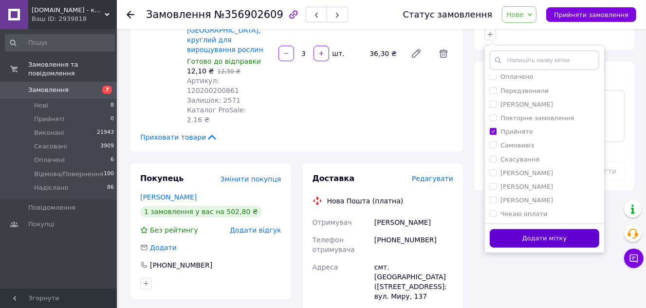
click at [525, 229] on button "Додати мітку" at bounding box center [545, 238] width 110 height 19
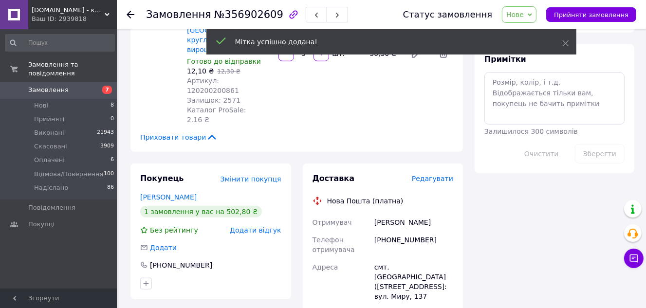
click at [495, 228] on div "Всього 4 товари 502,80 ₴ Знижка Додати Всього до сплати 502,80 ₴ Комісія за зам…" at bounding box center [554, 125] width 171 height 1231
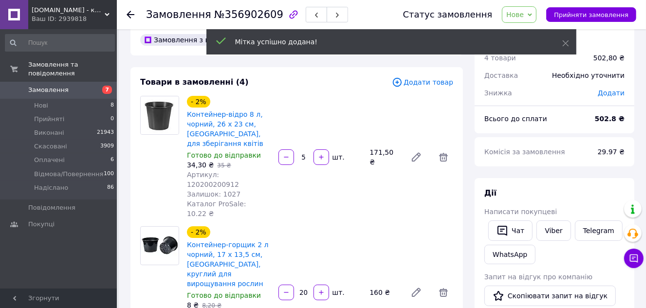
scroll to position [0, 0]
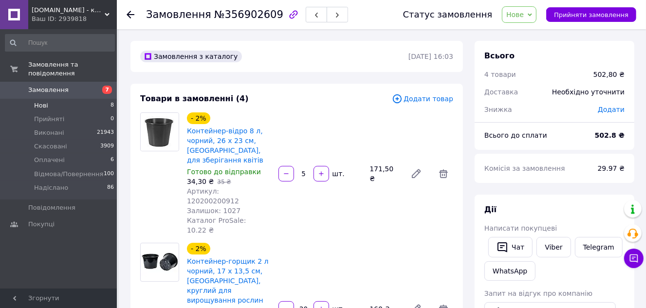
click at [40, 101] on span "Нові" at bounding box center [41, 105] width 14 height 9
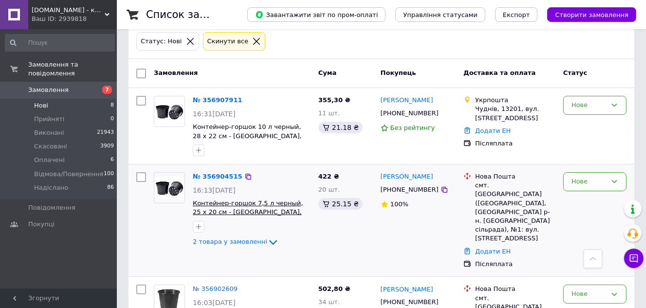
scroll to position [44, 0]
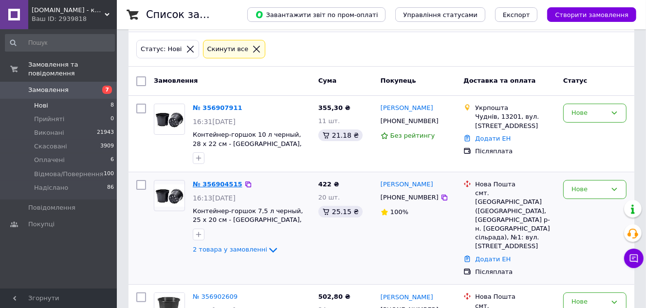
click at [215, 181] on link "№ 356904515" at bounding box center [218, 184] width 50 height 7
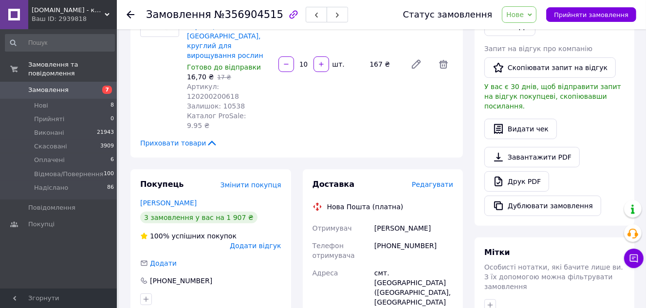
scroll to position [310, 0]
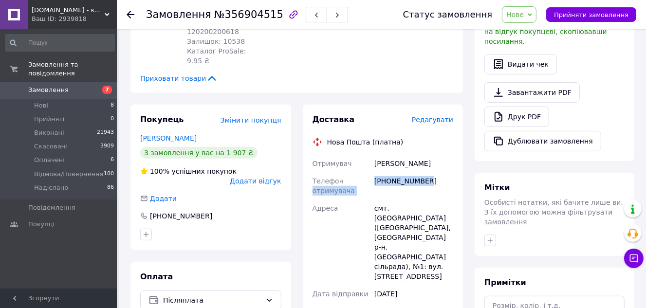
drag, startPoint x: 432, startPoint y: 135, endPoint x: 372, endPoint y: 135, distance: 60.4
click at [372, 155] on div "Отримувач [PERSON_NAME] отримувача [PHONE_NUMBER] [GEOGRAPHIC_DATA] смт. [GEOGR…" at bounding box center [383, 292] width 145 height 275
click at [489, 238] on icon "button" at bounding box center [490, 240] width 5 height 5
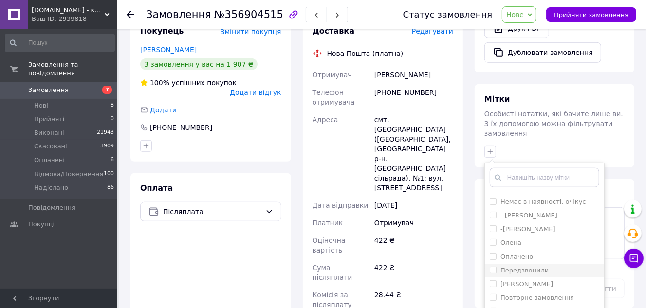
scroll to position [177, 0]
click at [511, 224] on label "Олена" at bounding box center [511, 227] width 21 height 7
checkbox input "true"
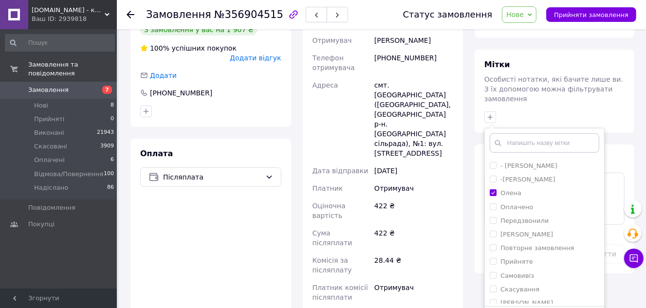
scroll to position [487, 0]
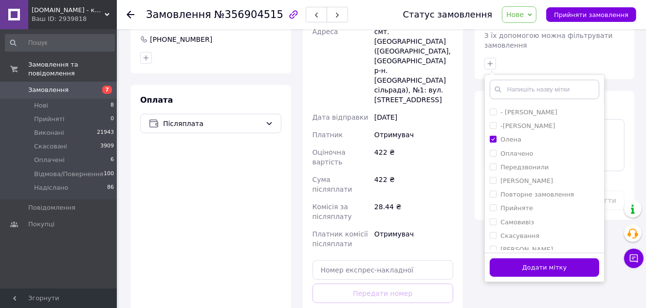
drag, startPoint x: 566, startPoint y: 244, endPoint x: 496, endPoint y: 240, distance: 70.2
click at [566, 259] on button "Додати мітку" at bounding box center [545, 268] width 110 height 19
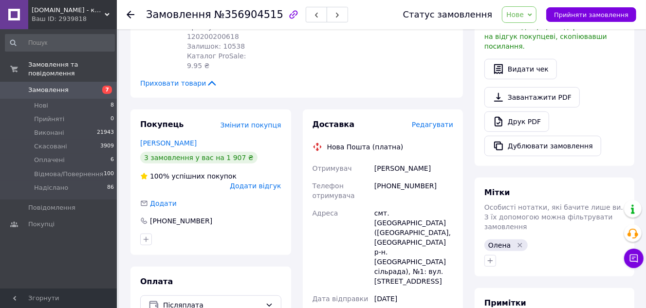
scroll to position [310, 0]
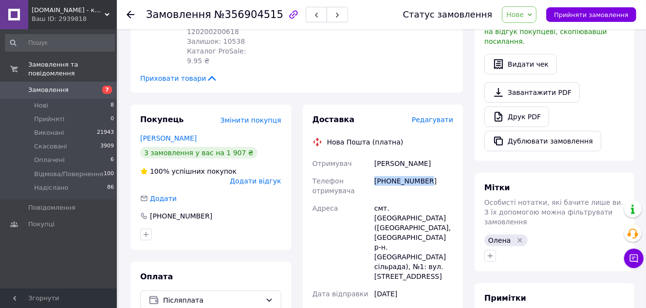
drag, startPoint x: 428, startPoint y: 133, endPoint x: 373, endPoint y: 134, distance: 55.0
click at [373, 172] on div "[PHONE_NUMBER]" at bounding box center [414, 185] width 83 height 27
copy div "[PHONE_NUMBER]"
click at [489, 253] on icon "button" at bounding box center [490, 255] width 5 height 5
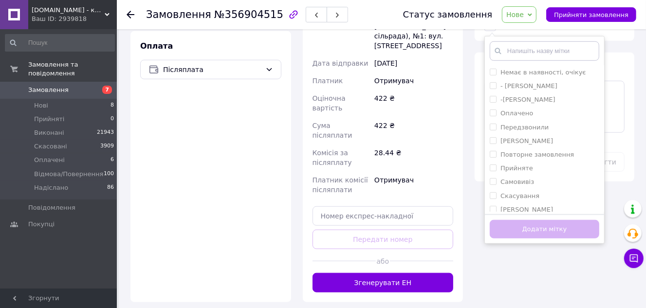
scroll to position [177, 0]
click at [518, 152] on label "Прийняте" at bounding box center [517, 155] width 33 height 7
checkbox input "true"
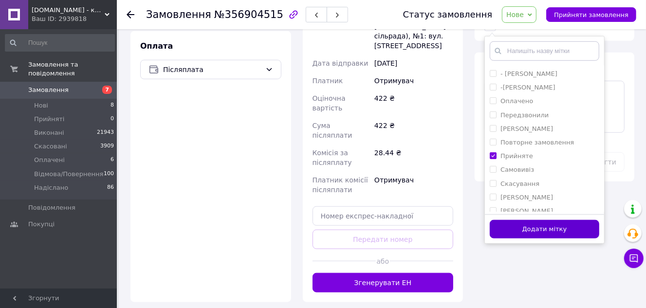
click at [530, 220] on button "Додати мітку" at bounding box center [545, 229] width 110 height 19
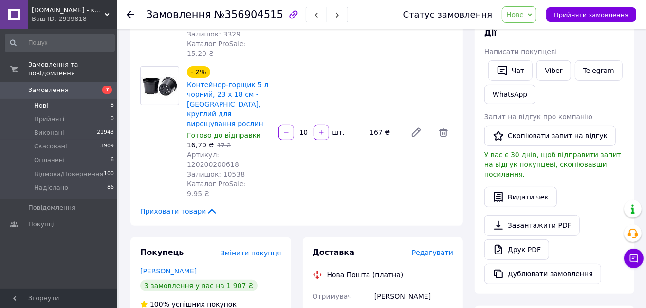
click at [43, 101] on span "Нові" at bounding box center [41, 105] width 14 height 9
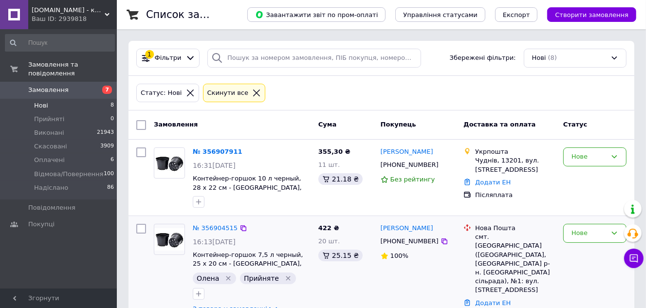
click at [433, 256] on div "100%" at bounding box center [418, 256] width 75 height 9
click at [217, 150] on link "№ 356907911" at bounding box center [218, 151] width 50 height 7
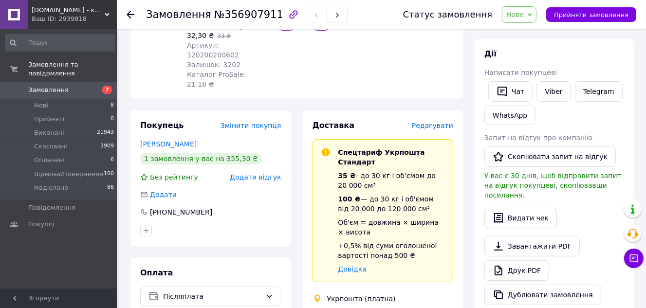
scroll to position [310, 0]
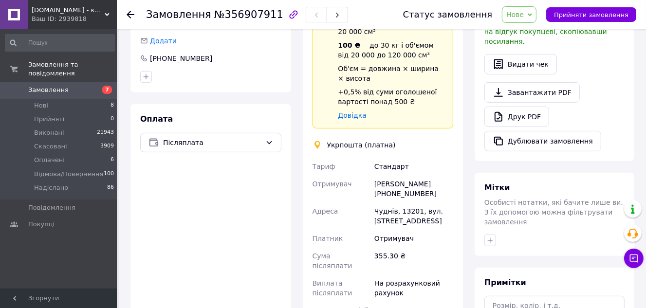
drag, startPoint x: 433, startPoint y: 155, endPoint x: 373, endPoint y: 155, distance: 60.9
click at [373, 175] on div "[PERSON_NAME] [PHONE_NUMBER]" at bounding box center [414, 188] width 83 height 27
click at [491, 238] on icon "button" at bounding box center [490, 240] width 5 height 5
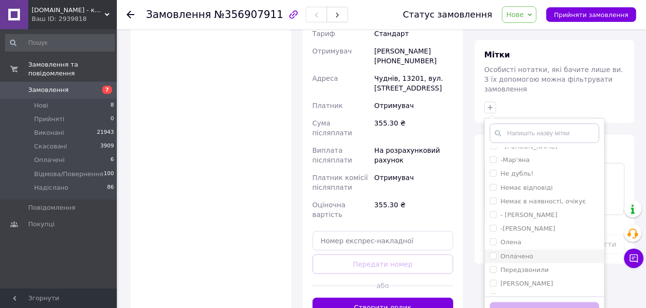
scroll to position [132, 0]
click at [519, 224] on div "Олена" at bounding box center [545, 228] width 110 height 9
checkbox input "true"
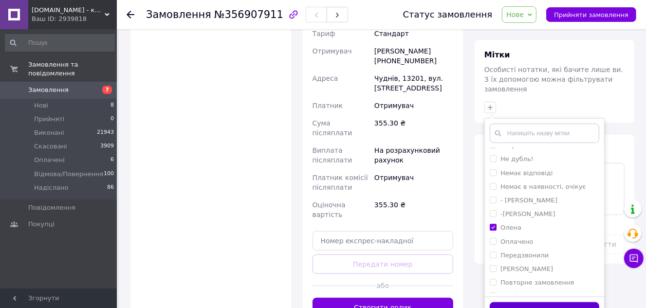
click at [522, 302] on button "Додати мітку" at bounding box center [545, 311] width 110 height 19
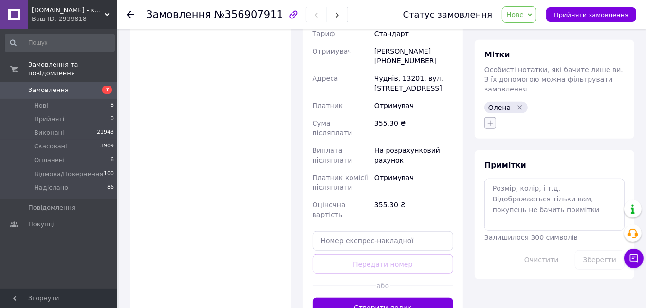
click at [491, 120] on icon "button" at bounding box center [490, 122] width 5 height 5
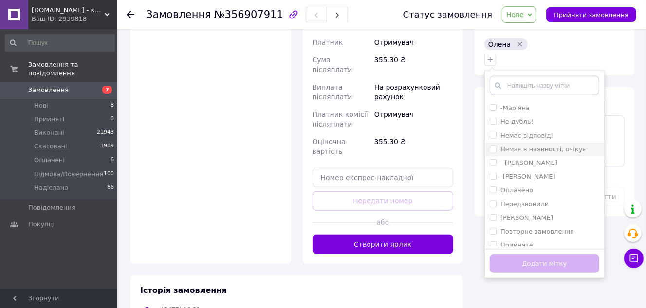
scroll to position [77, 0]
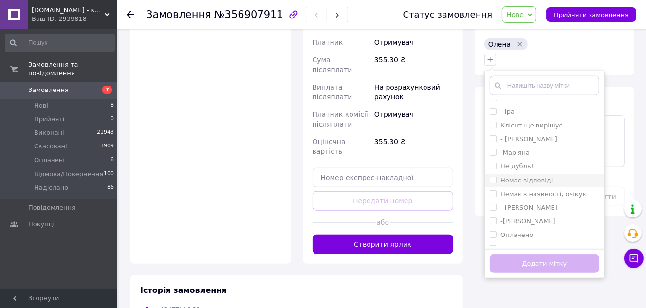
click at [526, 177] on label "Немає відповіді" at bounding box center [527, 180] width 52 height 7
checkbox input "true"
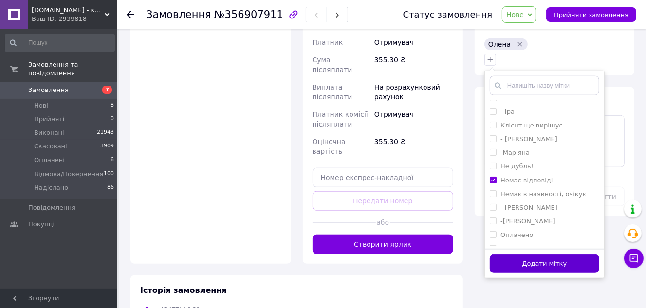
click at [531, 255] on button "Додати мітку" at bounding box center [545, 264] width 110 height 19
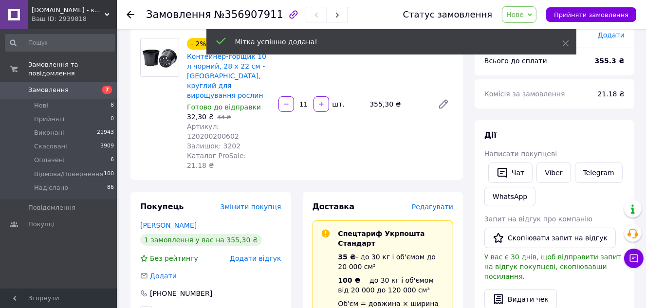
scroll to position [0, 0]
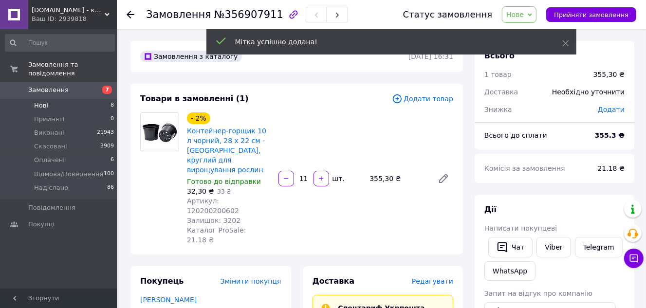
click at [45, 101] on span "Нові" at bounding box center [41, 105] width 14 height 9
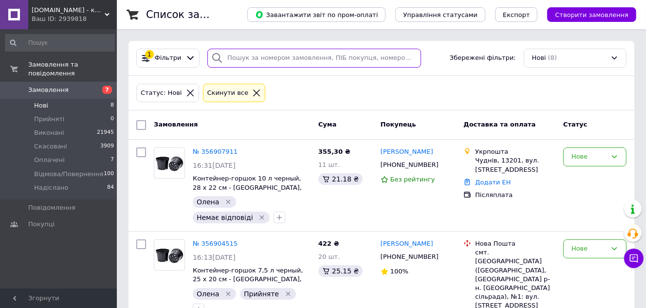
click at [238, 58] on input "search" at bounding box center [314, 58] width 214 height 19
click at [252, 93] on icon at bounding box center [256, 93] width 9 height 9
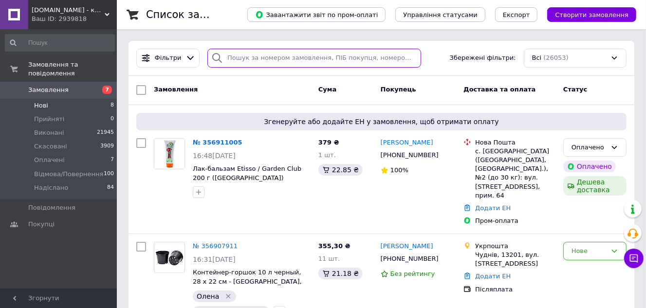
click at [242, 57] on input "search" at bounding box center [314, 58] width 214 height 19
paste input "380674057010"
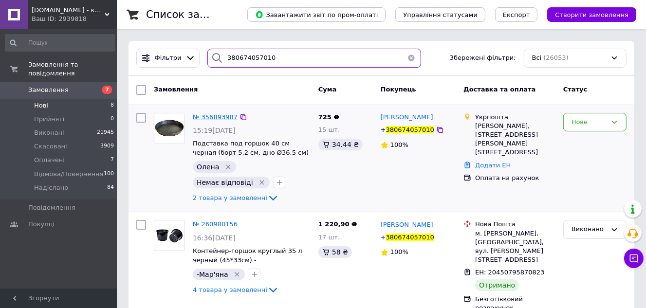
type input "380674057010"
click at [218, 119] on span "№ 356893987" at bounding box center [215, 116] width 45 height 7
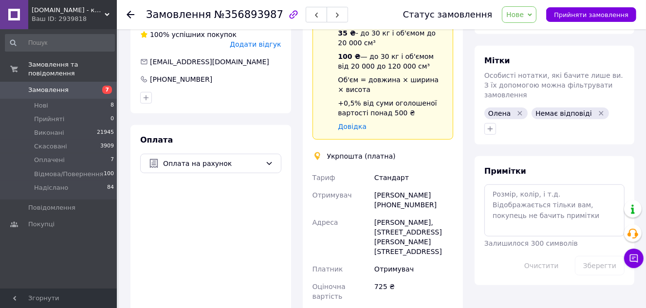
scroll to position [443, 0]
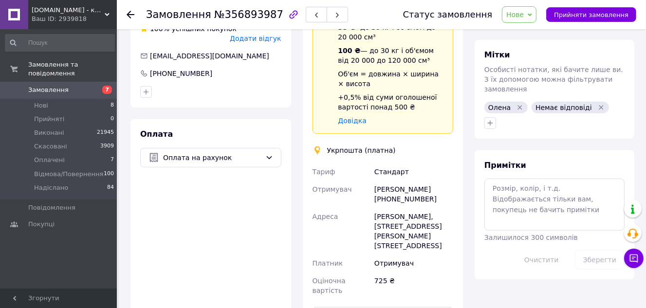
click at [598, 104] on icon "Видалити мітку" at bounding box center [602, 108] width 8 height 8
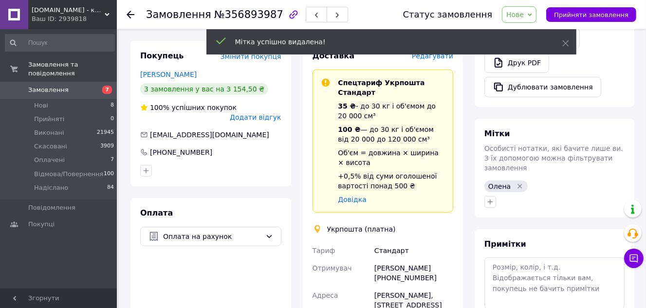
scroll to position [354, 0]
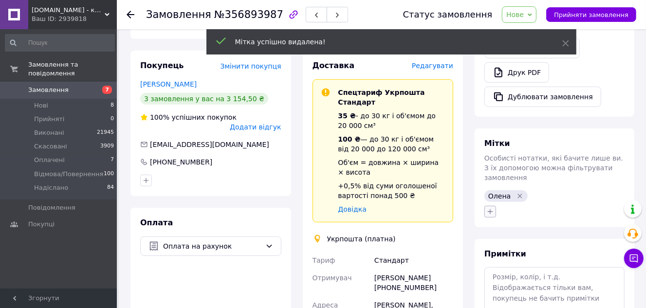
click at [493, 208] on icon "button" at bounding box center [491, 212] width 8 height 8
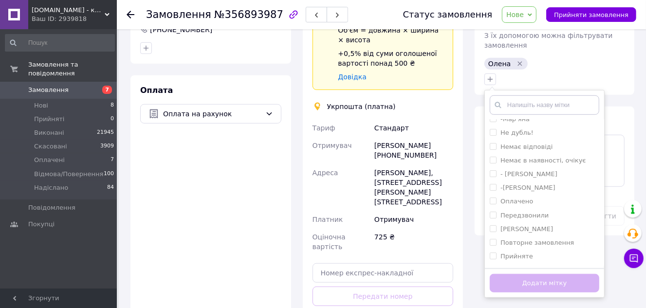
scroll to position [210, 0]
click at [519, 255] on label "Чекаю оплати" at bounding box center [524, 258] width 47 height 7
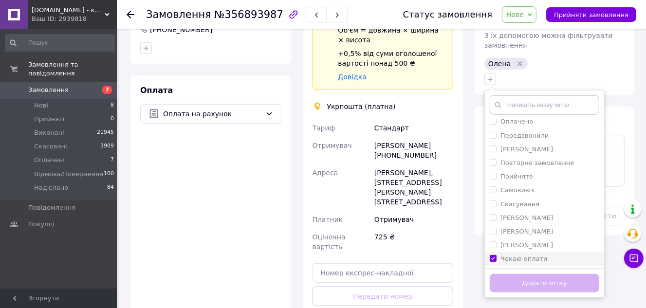
checkbox input "true"
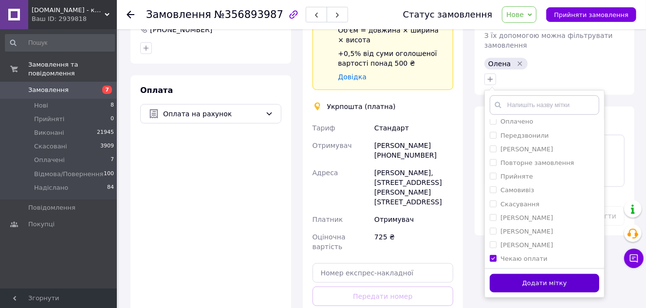
click at [527, 274] on button "Додати мітку" at bounding box center [545, 283] width 110 height 19
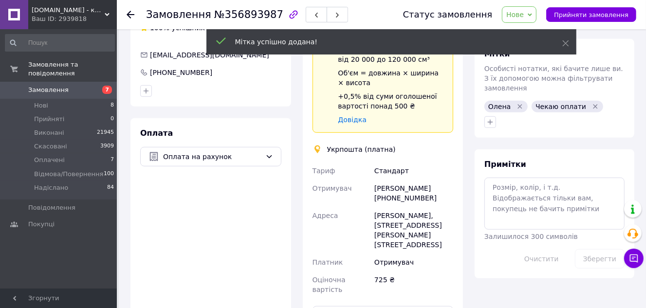
scroll to position [443, 0]
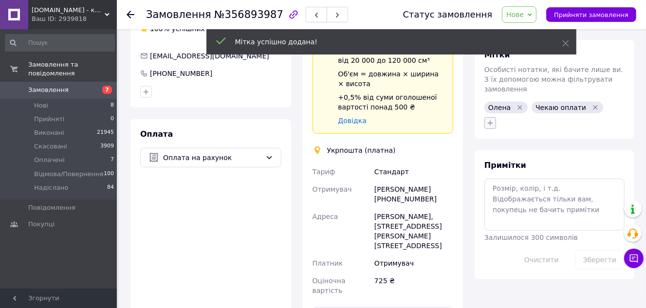
click at [494, 117] on button "button" at bounding box center [491, 123] width 12 height 12
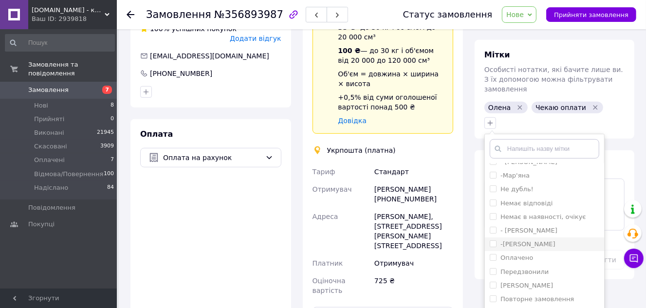
scroll to position [132, 0]
click at [513, 295] on label "Прийняте" at bounding box center [517, 298] width 33 height 7
checkbox input "true"
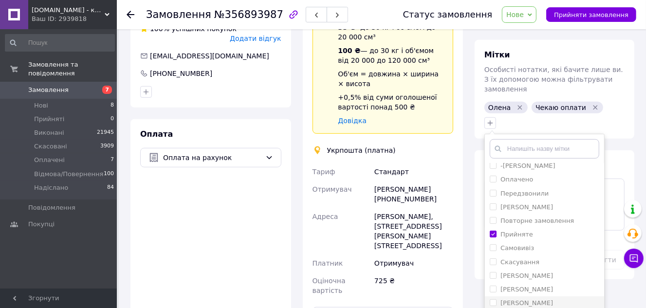
scroll to position [197, 0]
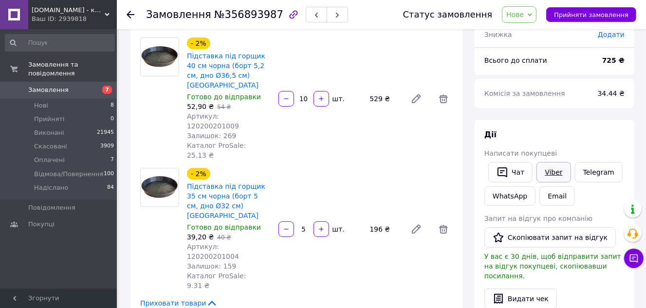
scroll to position [88, 0]
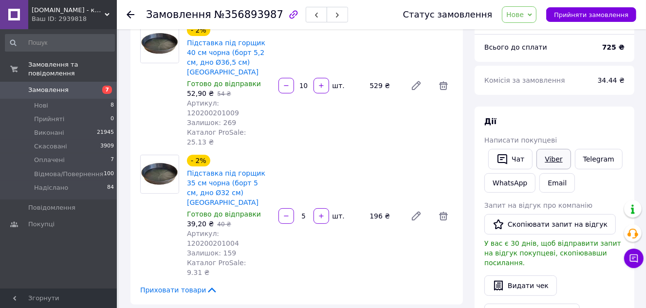
click at [554, 157] on link "Viber" at bounding box center [554, 159] width 34 height 20
drag, startPoint x: 146, startPoint y: 13, endPoint x: 266, endPoint y: 21, distance: 121.0
click at [266, 21] on div "Замовлення №356893987" at bounding box center [247, 14] width 202 height 17
drag, startPoint x: 150, startPoint y: 13, endPoint x: 161, endPoint y: 13, distance: 10.7
click at [161, 13] on span "Замовлення" at bounding box center [178, 15] width 65 height 12
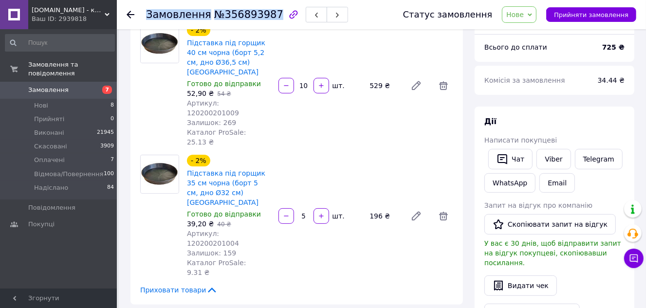
drag, startPoint x: 147, startPoint y: 14, endPoint x: 265, endPoint y: 13, distance: 118.4
click at [265, 13] on h1 "Замовлення №356893987" at bounding box center [214, 15] width 137 height 12
click at [52, 86] on span "Замовлення" at bounding box center [48, 90] width 40 height 9
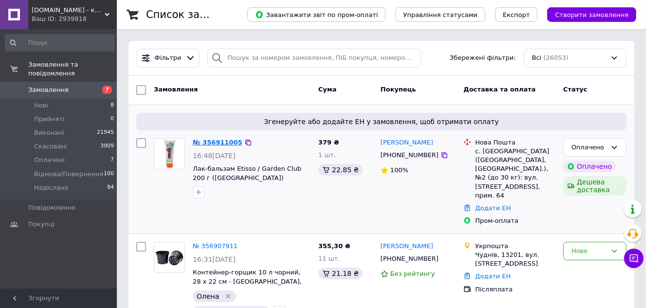
click at [224, 142] on link "№ 356911005" at bounding box center [218, 142] width 50 height 7
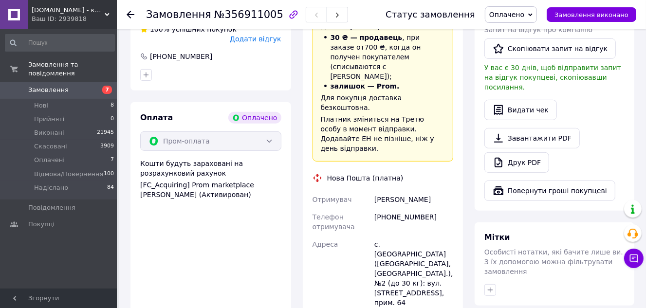
scroll to position [354, 0]
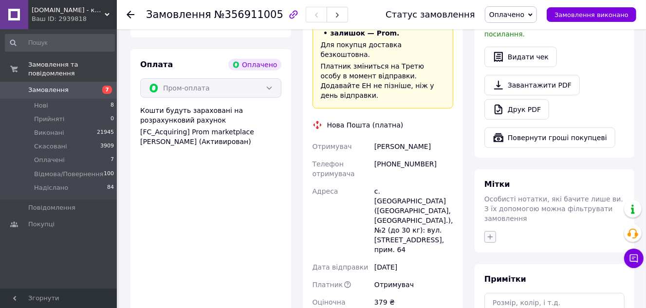
click at [489, 233] on icon "button" at bounding box center [491, 237] width 8 height 8
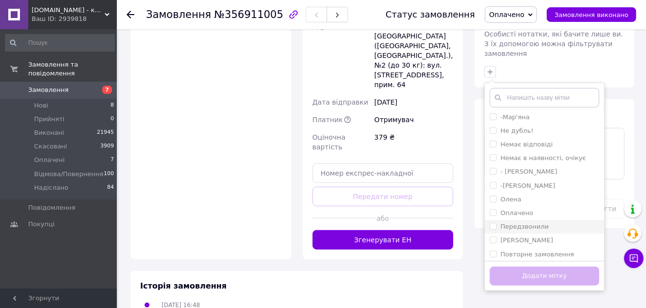
scroll to position [132, 0]
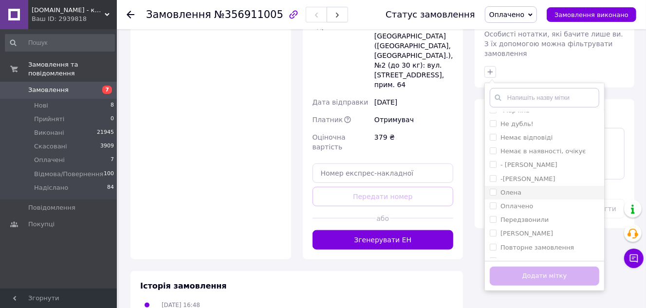
click at [524, 188] on div "Олена" at bounding box center [545, 192] width 110 height 9
checkbox input "true"
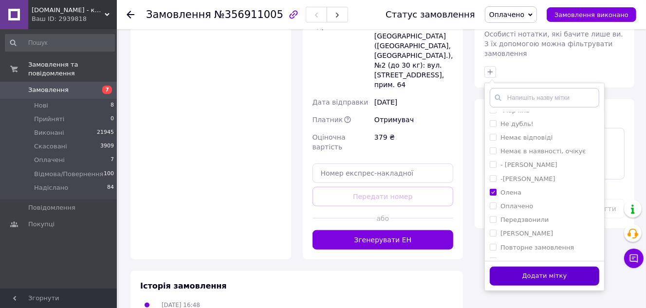
click at [545, 267] on button "Додати мітку" at bounding box center [545, 276] width 110 height 19
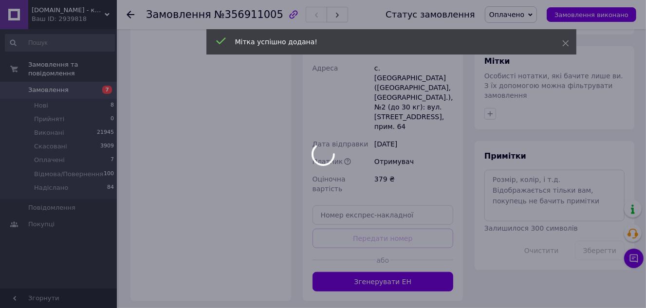
scroll to position [431, 0]
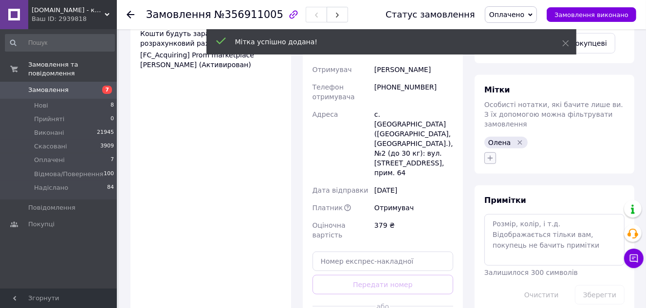
click at [490, 154] on icon "button" at bounding box center [491, 158] width 8 height 8
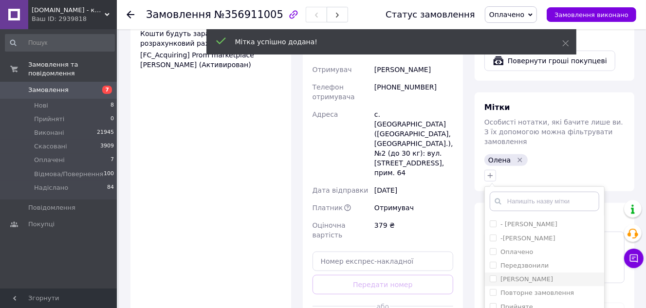
scroll to position [210, 0]
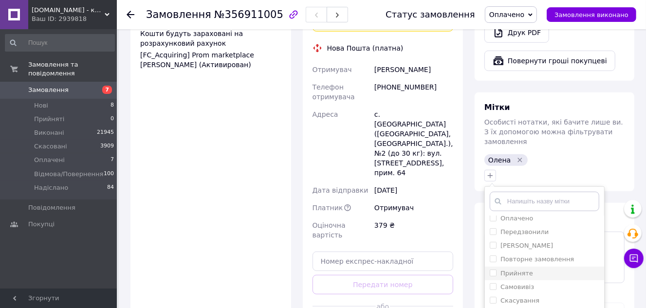
click at [522, 270] on label "Прийняте" at bounding box center [517, 273] width 33 height 7
checkbox input "true"
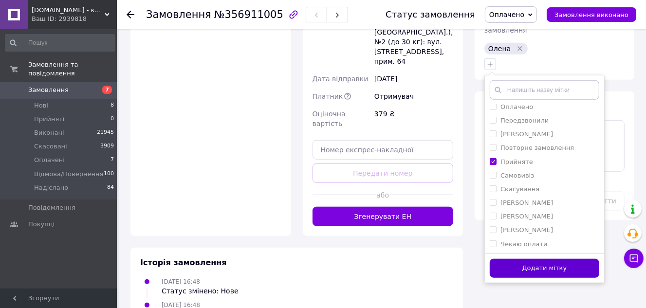
click at [517, 259] on button "Додати мітку" at bounding box center [545, 268] width 110 height 19
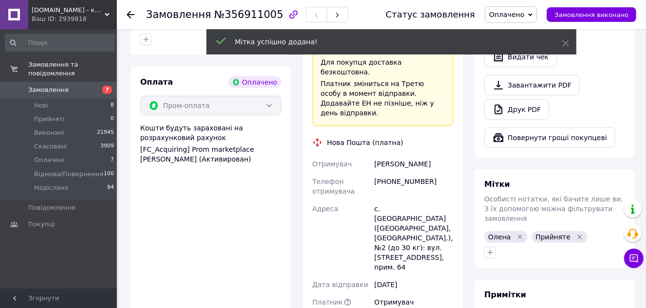
scroll to position [321, 0]
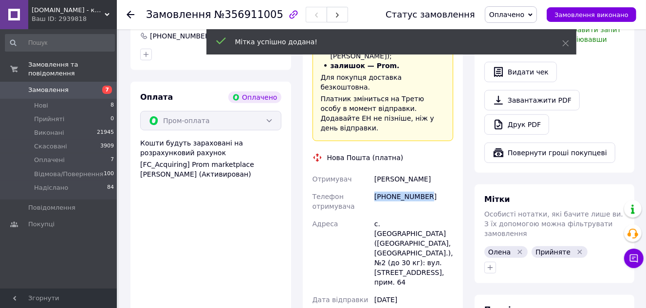
drag, startPoint x: 427, startPoint y: 150, endPoint x: 368, endPoint y: 154, distance: 59.1
click at [368, 170] on div "Отримувач [PERSON_NAME] Телефон отримувача [PHONE_NUMBER] Адреса [PERSON_NAME].…" at bounding box center [383, 261] width 145 height 183
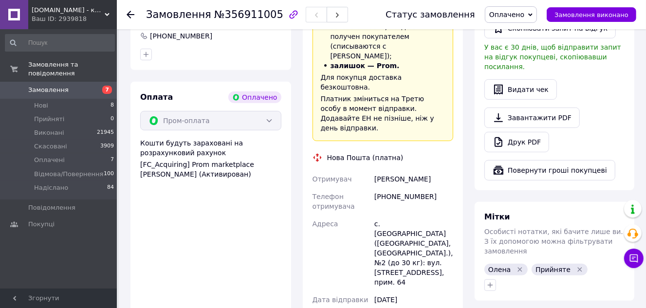
click at [212, 231] on div "Оплата Оплачено Пром-оплата Кошти будуть зараховані на розрахунковий рахунок [F…" at bounding box center [211, 270] width 161 height 376
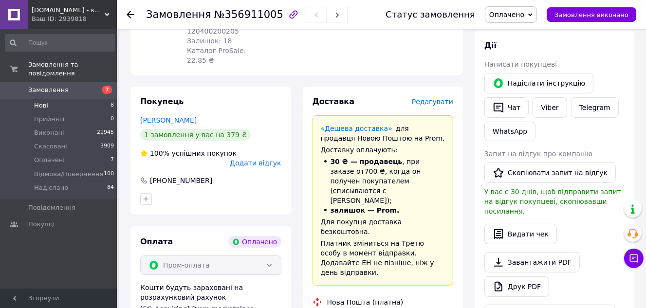
scroll to position [44, 0]
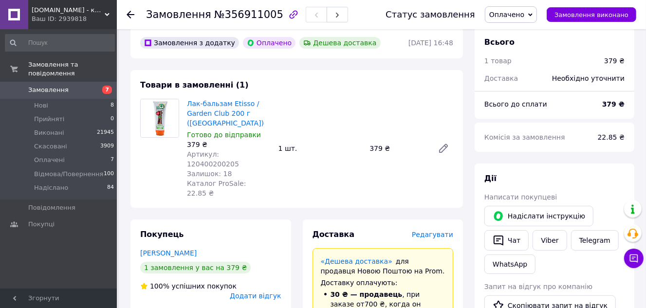
click at [38, 86] on span "Замовлення" at bounding box center [48, 90] width 40 height 9
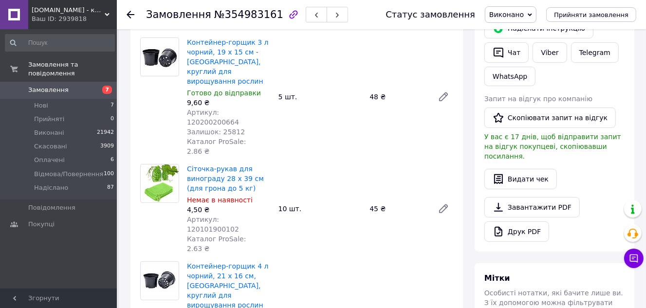
scroll to position [132, 0]
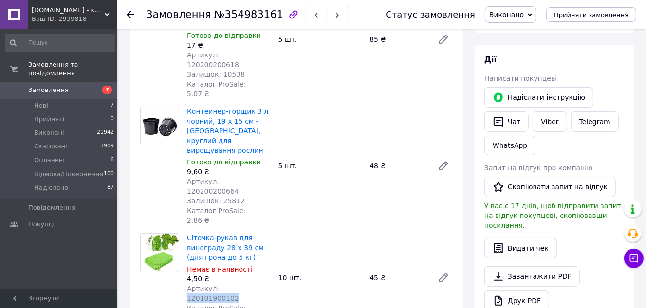
drag, startPoint x: 262, startPoint y: 228, endPoint x: 217, endPoint y: 227, distance: 44.8
click at [217, 284] on div "Артикул: 120101900102" at bounding box center [229, 293] width 84 height 19
copy span "120101900102"
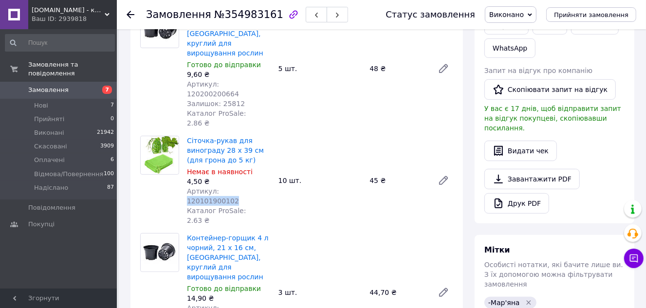
scroll to position [221, 0]
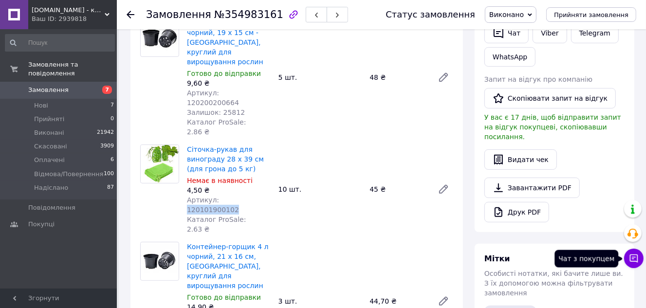
click at [633, 262] on icon at bounding box center [634, 259] width 8 height 8
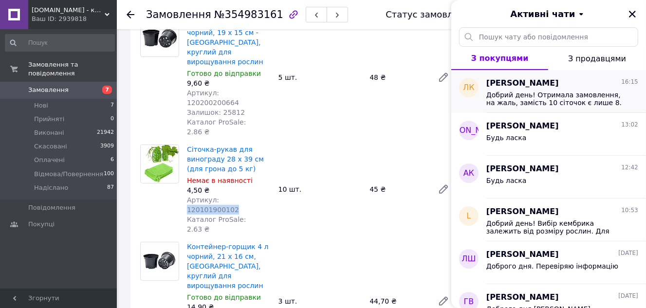
click at [506, 103] on span "Добрий день! Отримала замовлення, на жаль, замість 10 сіточок є лише 8." at bounding box center [556, 99] width 138 height 16
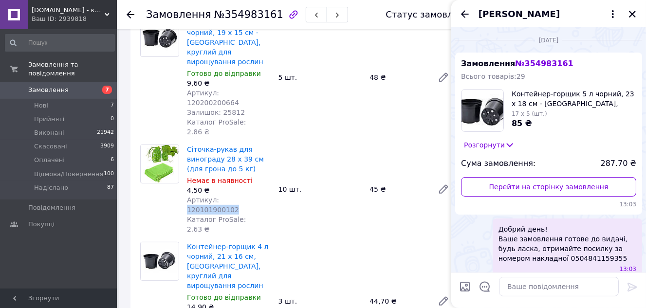
scroll to position [80, 0]
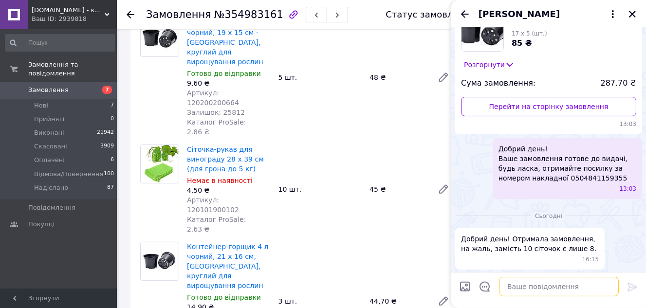
click at [544, 288] on textarea at bounding box center [559, 286] width 120 height 19
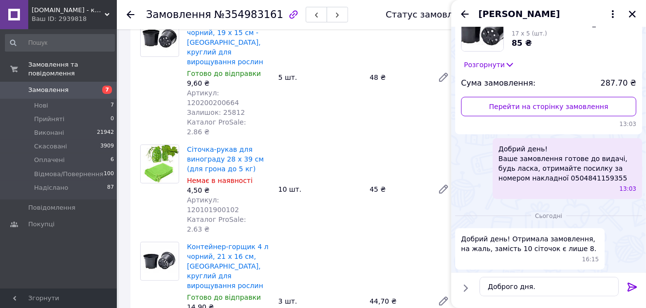
click at [319, 146] on div "Сіточка-рукав для винограду 28 х 39 см (для грона до 5 кг) Немає в наявності 4,…" at bounding box center [320, 190] width 274 height 94
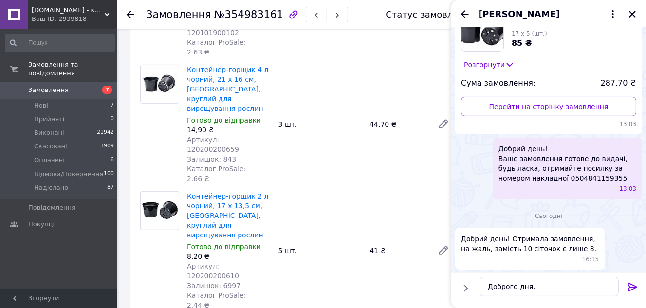
scroll to position [221, 0]
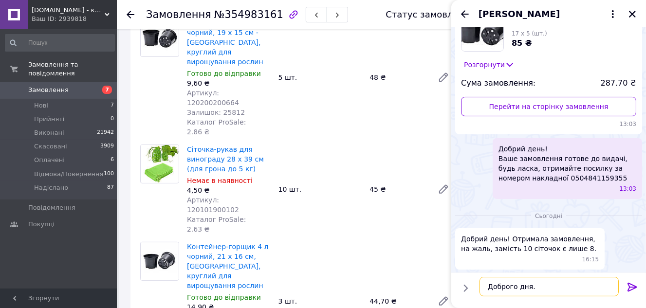
click at [558, 287] on textarea "Доброго дня." at bounding box center [549, 286] width 139 height 19
click at [558, 286] on textarea "Доброго дня." at bounding box center [549, 286] width 139 height 19
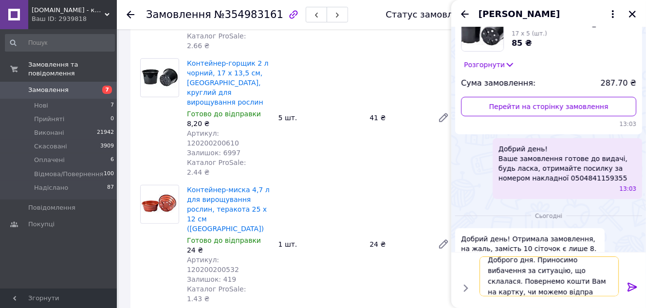
scroll to position [0, 0]
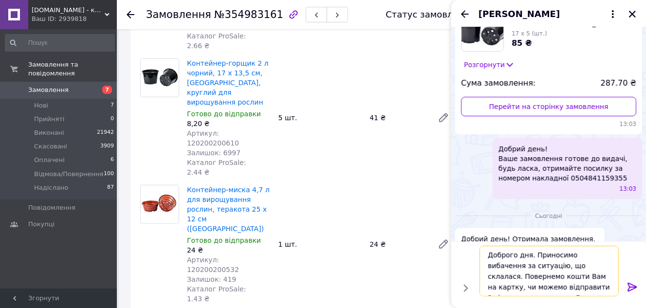
drag, startPoint x: 571, startPoint y: 264, endPoint x: 604, endPoint y: 263, distance: 33.6
click at [604, 263] on textarea "Доброго дня. Приносимо вибачення за ситуацію, що склалася. Повернемо кошти Вам …" at bounding box center [549, 271] width 139 height 51
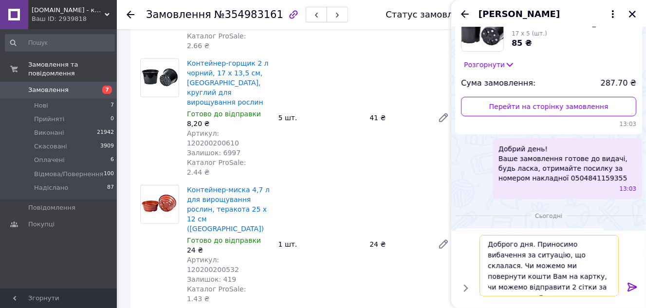
drag, startPoint x: 598, startPoint y: 266, endPoint x: 609, endPoint y: 283, distance: 20.1
click at [609, 283] on textarea "Доброго дня. Приносимо вибачення за ситуацію, що склалася. Чи можемо ми поверну…" at bounding box center [549, 265] width 139 height 61
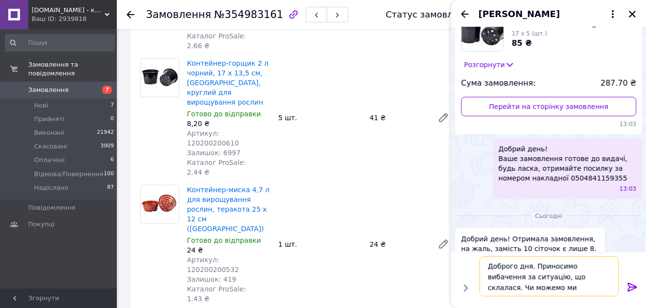
type textarea "Доброго дня. Приносимо вибачення за ситуацію, що склалася. Чи можемо ми поверну…"
click at [632, 288] on icon at bounding box center [633, 288] width 12 height 12
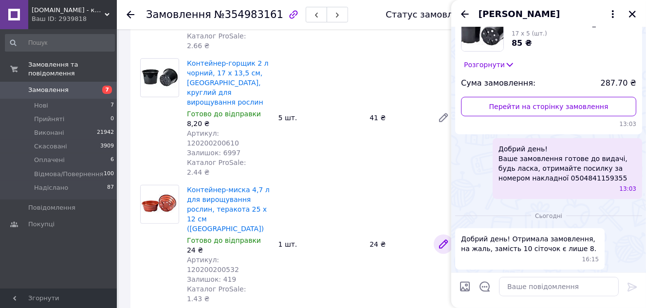
scroll to position [136, 0]
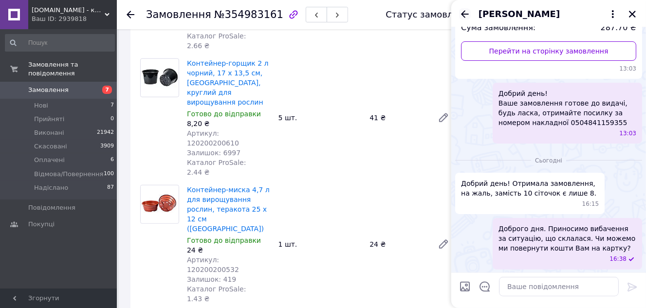
click at [466, 12] on icon "Назад" at bounding box center [465, 14] width 12 height 12
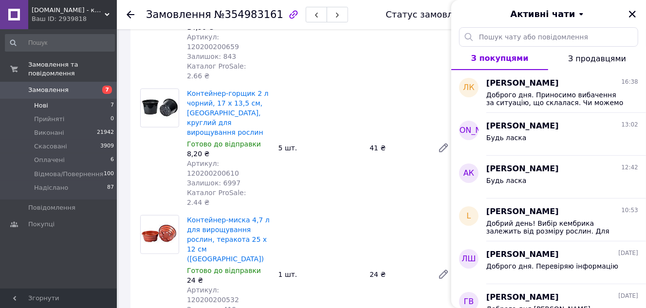
scroll to position [487, 0]
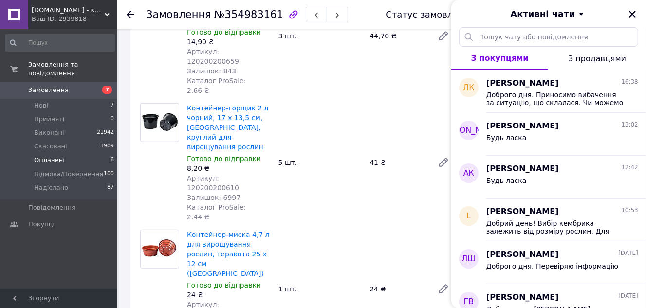
click at [47, 156] on span "Оплачені" at bounding box center [49, 160] width 31 height 9
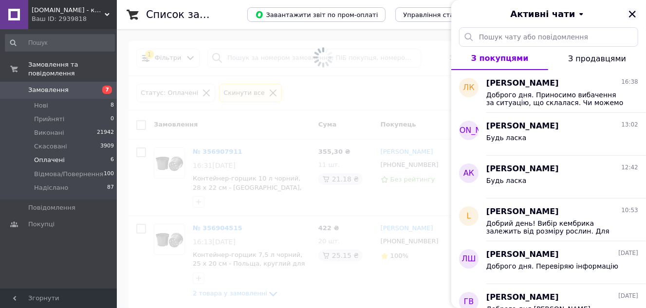
click at [633, 10] on icon "Закрити" at bounding box center [632, 14] width 9 height 9
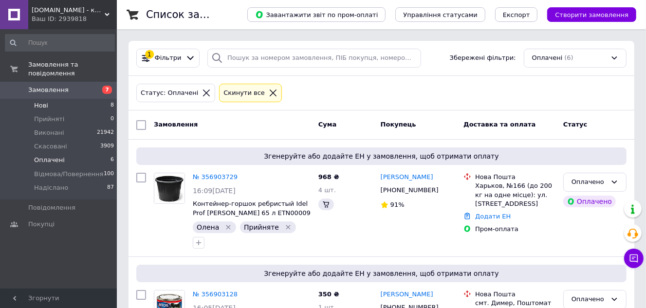
click at [38, 101] on span "Нові" at bounding box center [41, 105] width 14 height 9
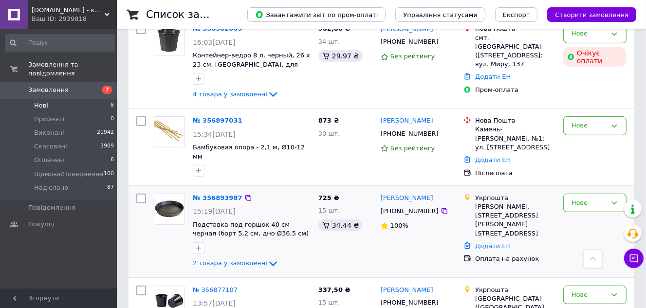
scroll to position [309, 0]
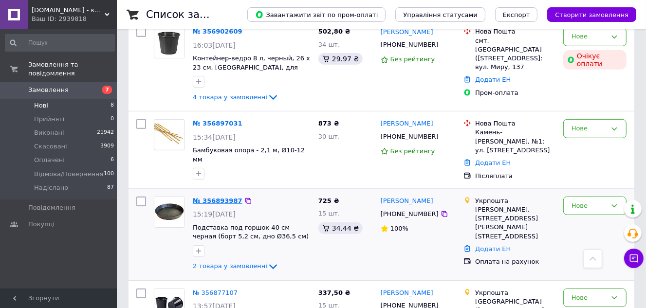
click at [213, 197] on link "№ 356893987" at bounding box center [218, 200] width 50 height 7
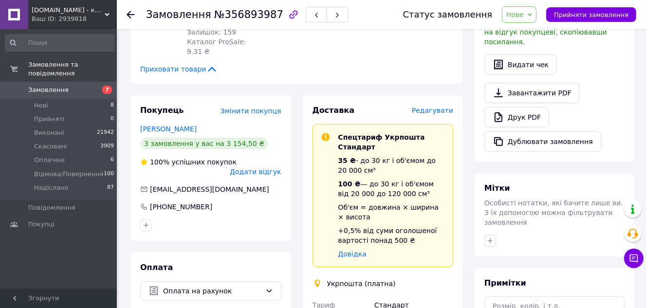
scroll to position [397, 0]
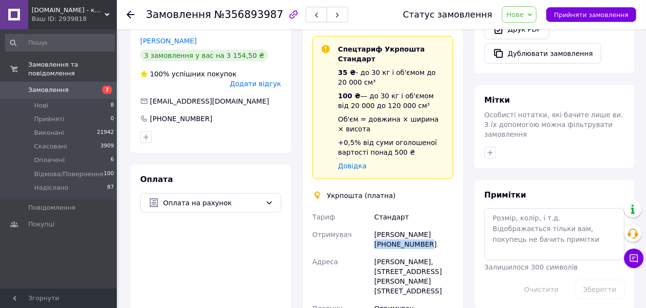
drag, startPoint x: 423, startPoint y: 173, endPoint x: 373, endPoint y: 182, distance: 50.8
click at [373, 226] on div "[PERSON_NAME] [PHONE_NUMBER]" at bounding box center [414, 239] width 83 height 27
copy div "[PHONE_NUMBER]"
click at [454, 226] on div "[PERSON_NAME] [PHONE_NUMBER]" at bounding box center [414, 239] width 83 height 27
click at [488, 149] on icon "button" at bounding box center [491, 153] width 8 height 8
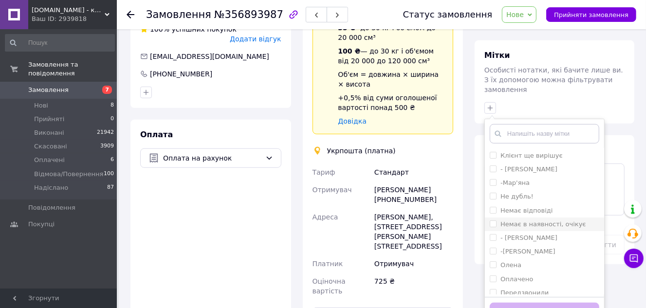
scroll to position [92, 0]
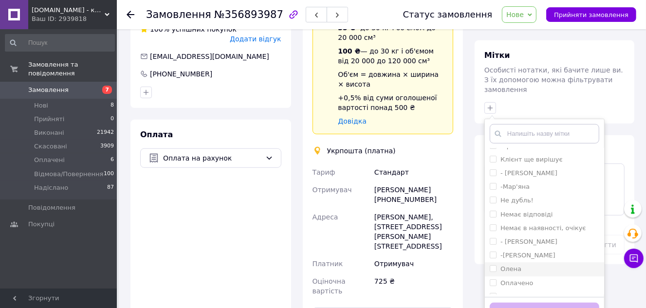
click at [513, 265] on label "Олена" at bounding box center [511, 268] width 21 height 7
checkbox input "true"
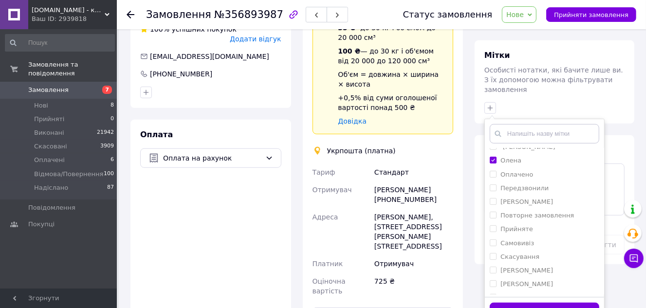
scroll to position [224, 0]
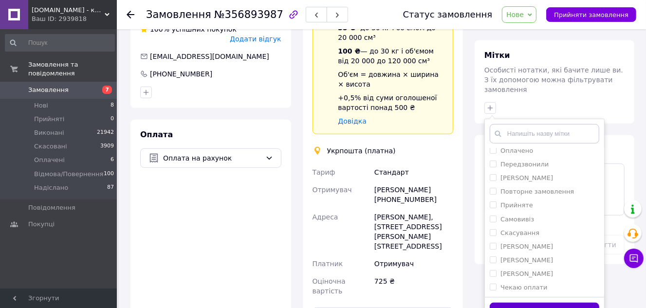
click at [517, 303] on button "Додати мітку" at bounding box center [545, 312] width 110 height 19
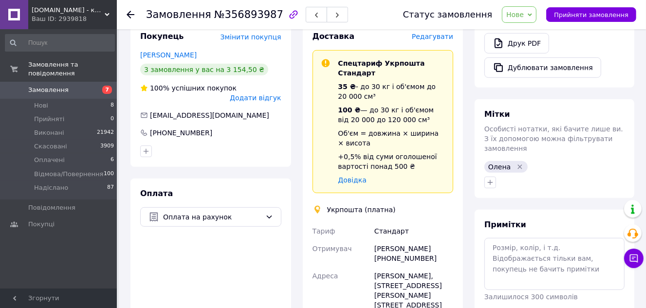
scroll to position [398, 0]
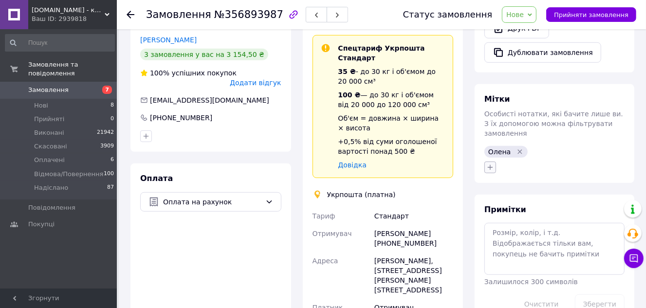
click at [491, 165] on icon "button" at bounding box center [490, 167] width 5 height 5
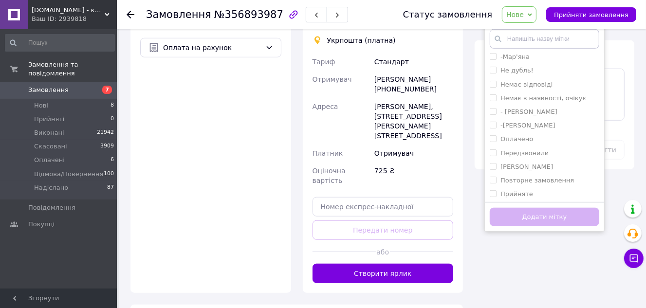
scroll to position [122, 0]
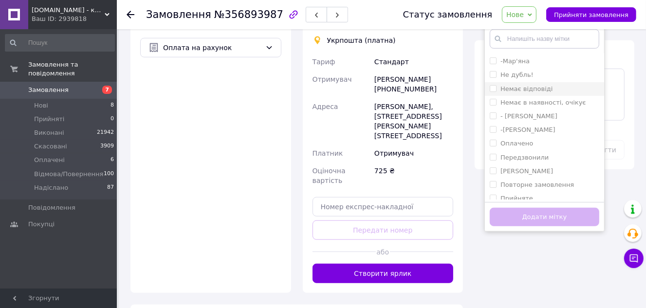
click at [526, 85] on label "Немає відповіді" at bounding box center [527, 88] width 52 height 7
checkbox input "true"
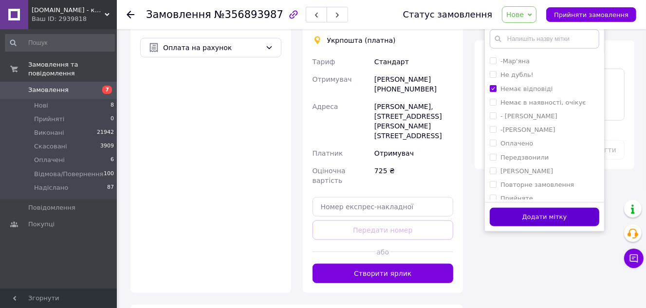
click at [525, 208] on button "Додати мітку" at bounding box center [545, 217] width 110 height 19
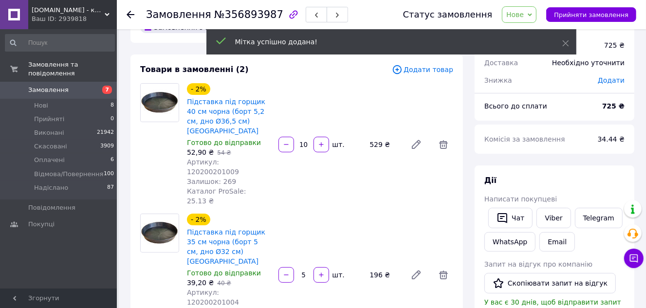
scroll to position [0, 0]
